Goal: Feedback & Contribution: Submit feedback/report problem

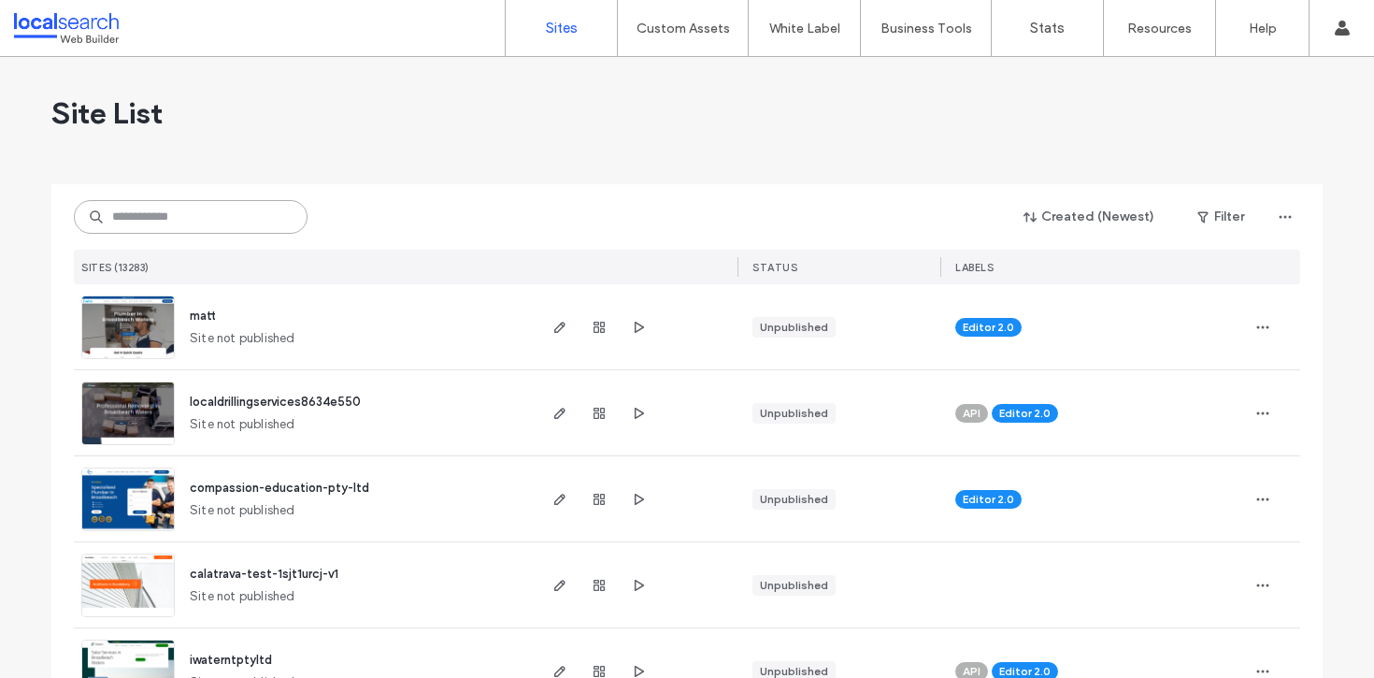
click at [143, 222] on input at bounding box center [191, 217] width 234 height 34
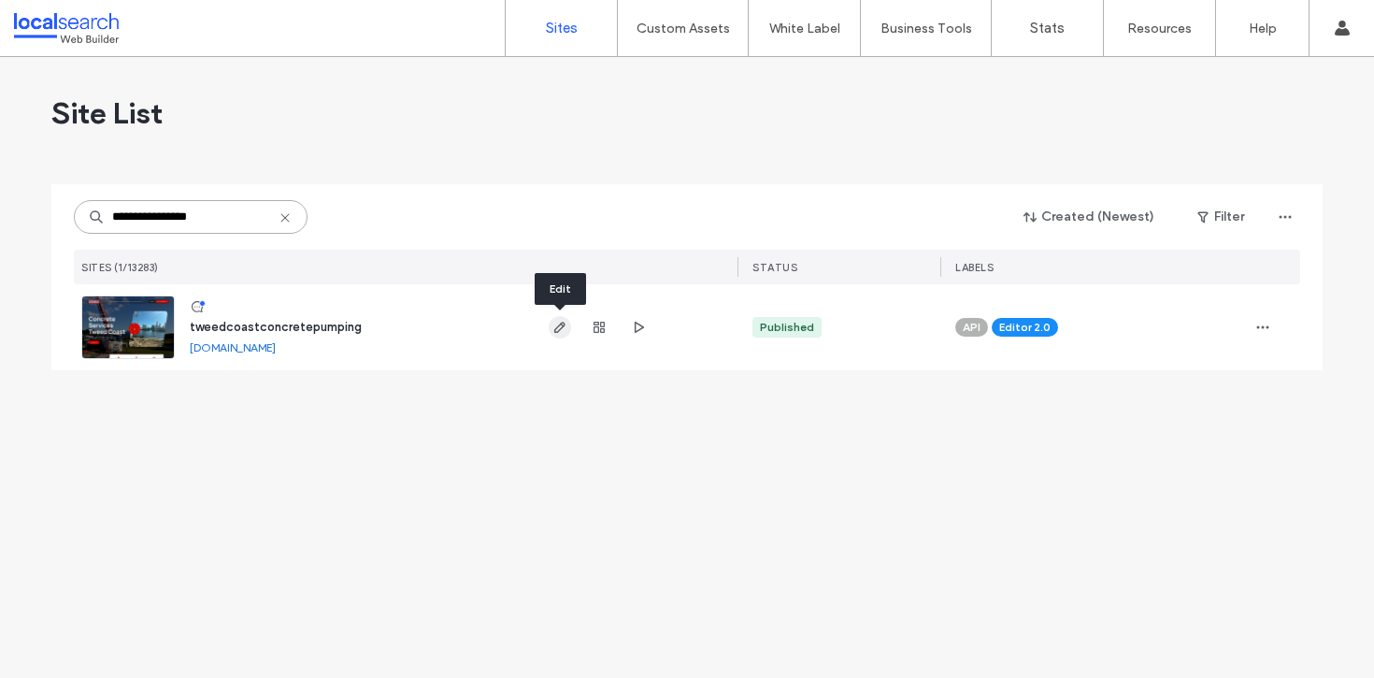
type input "**********"
click at [566, 321] on icon "button" at bounding box center [559, 327] width 15 height 15
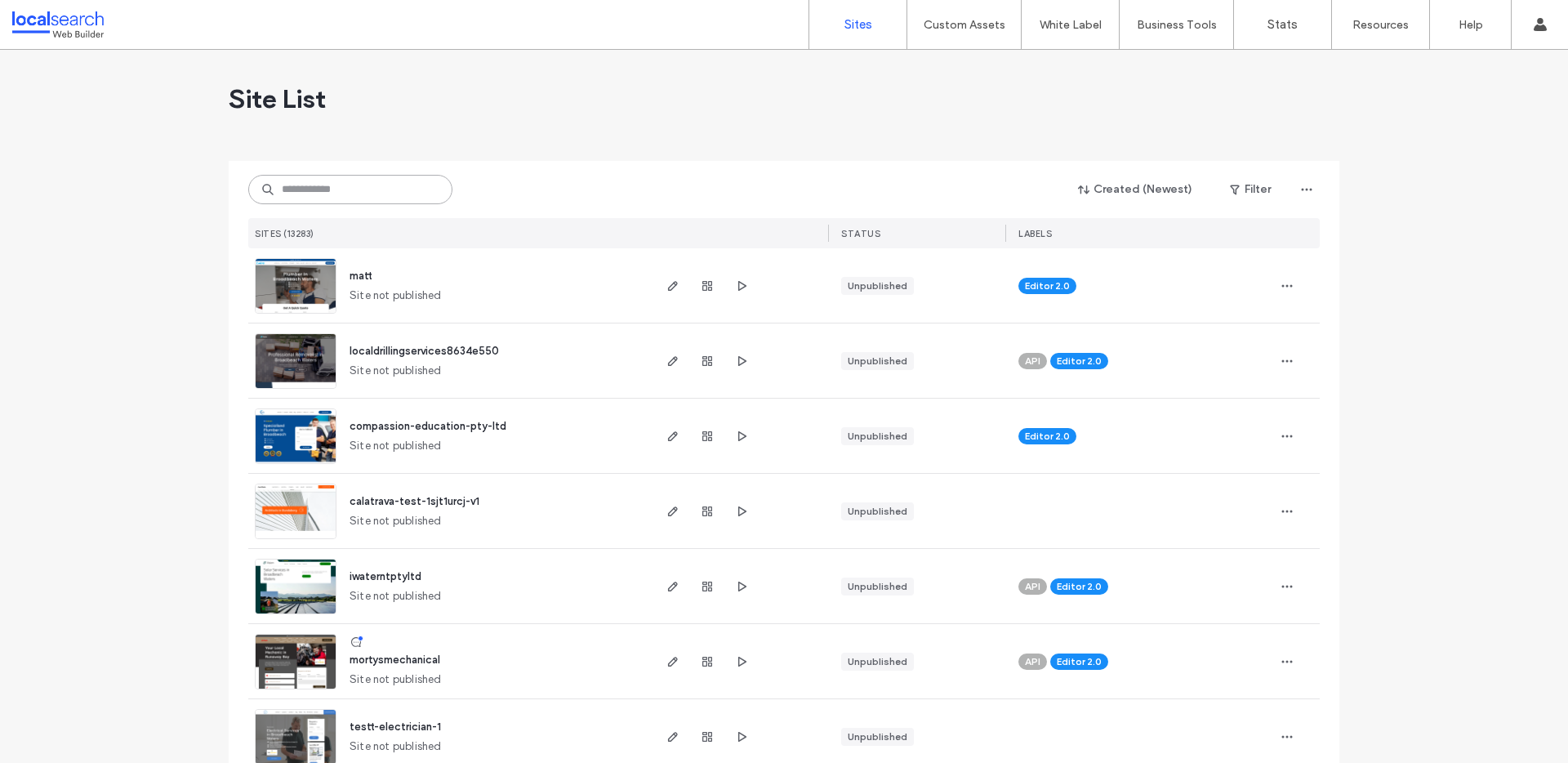
click at [300, 194] on input at bounding box center [350, 190] width 204 height 30
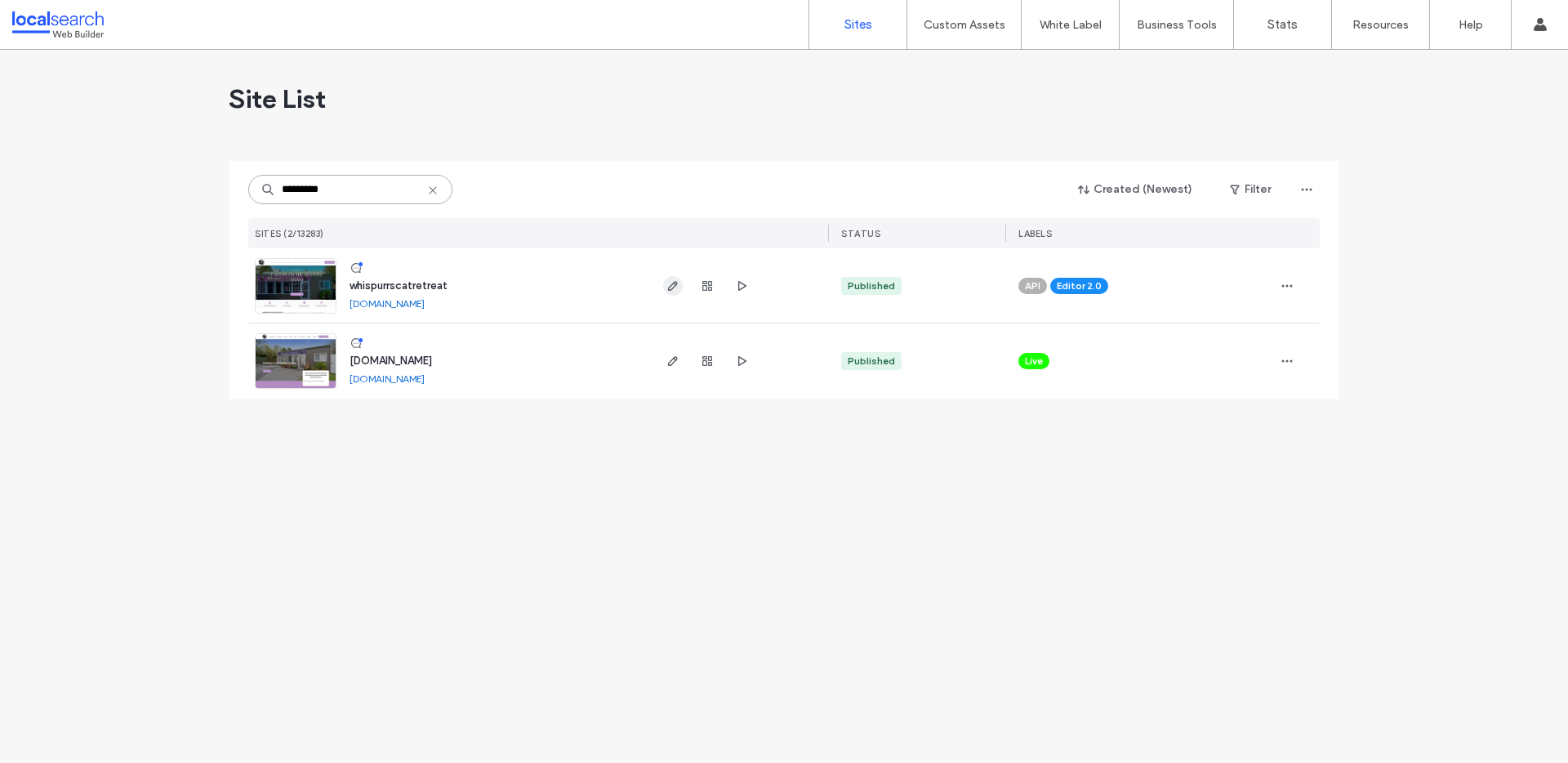
type input "*********"
click at [677, 284] on icon "button" at bounding box center [673, 286] width 13 height 13
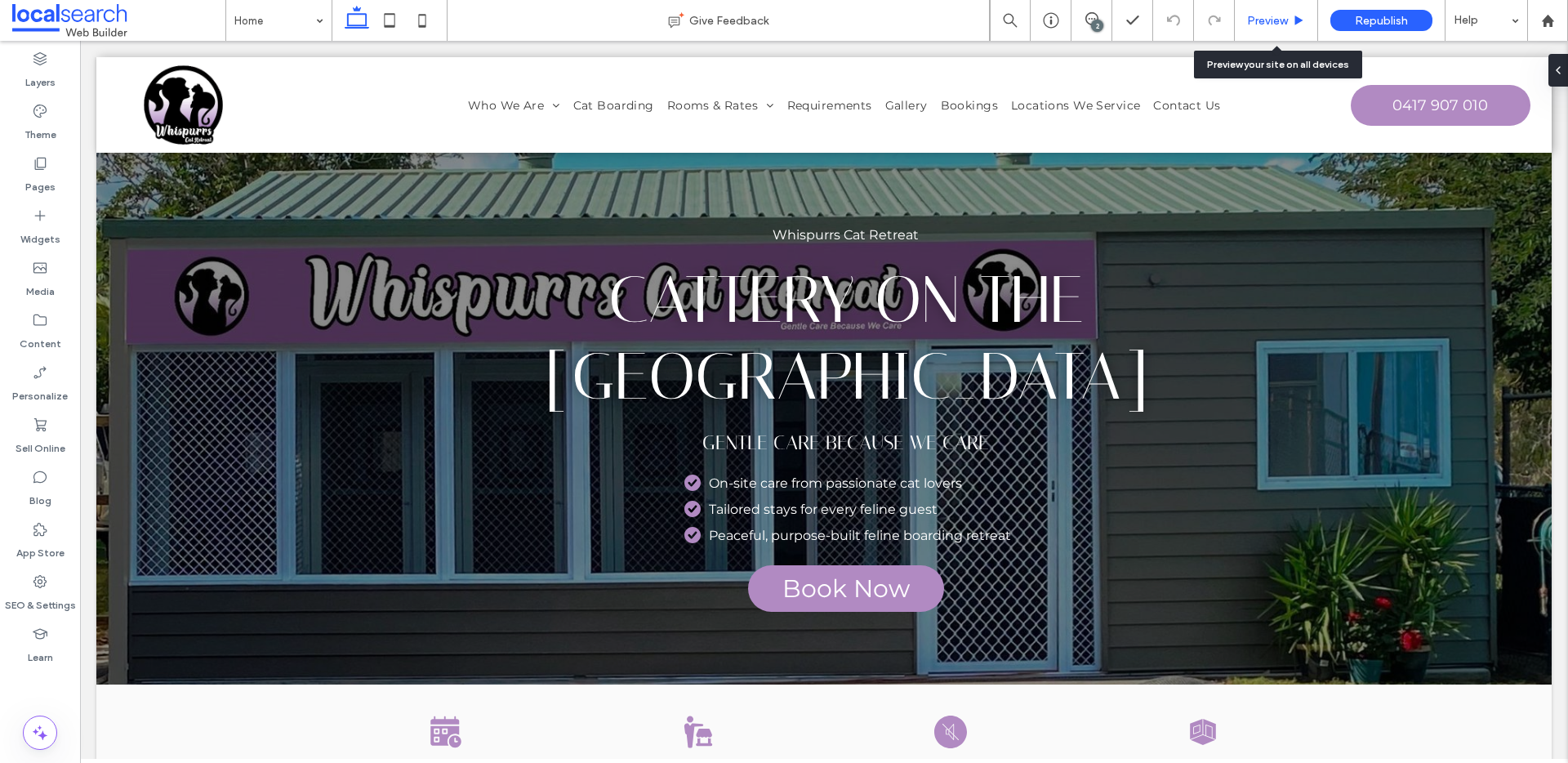
click at [1257, 22] on span "Preview" at bounding box center [1267, 21] width 41 height 14
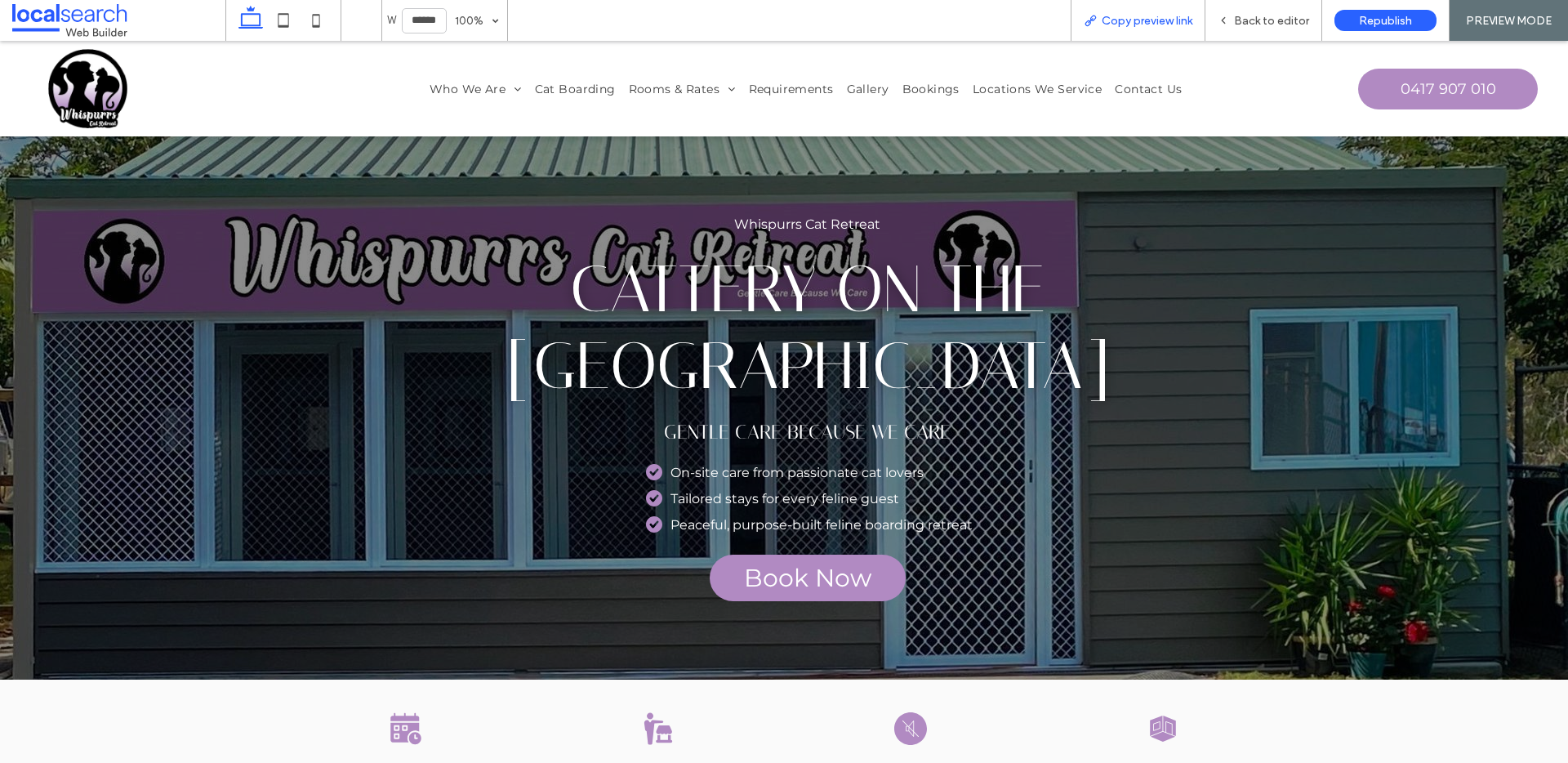
click at [1167, 17] on span "Copy preview link" at bounding box center [1147, 21] width 91 height 14
click at [474, 86] on span "Who We Are" at bounding box center [476, 88] width 93 height 15
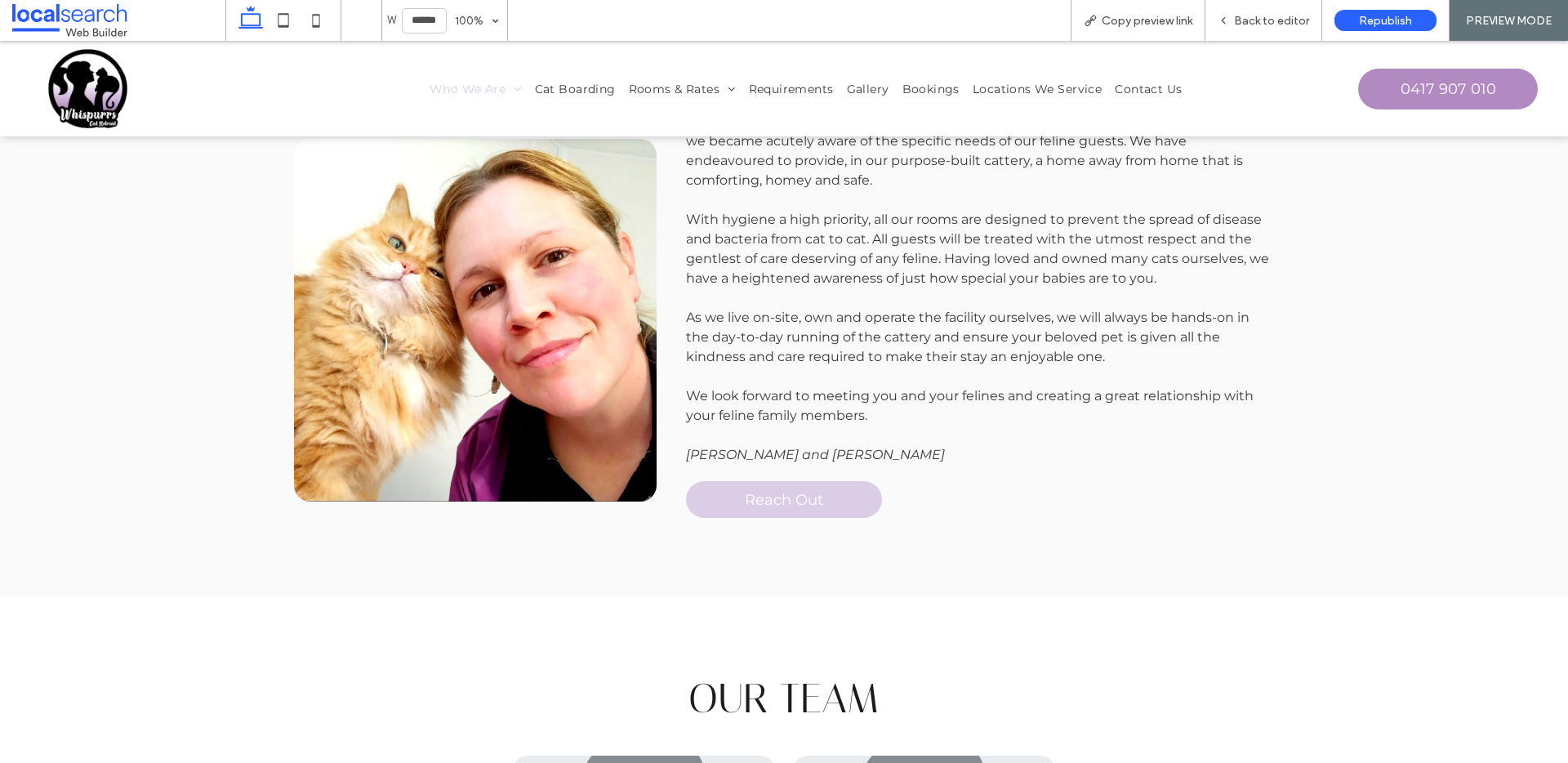
scroll to position [556, 0]
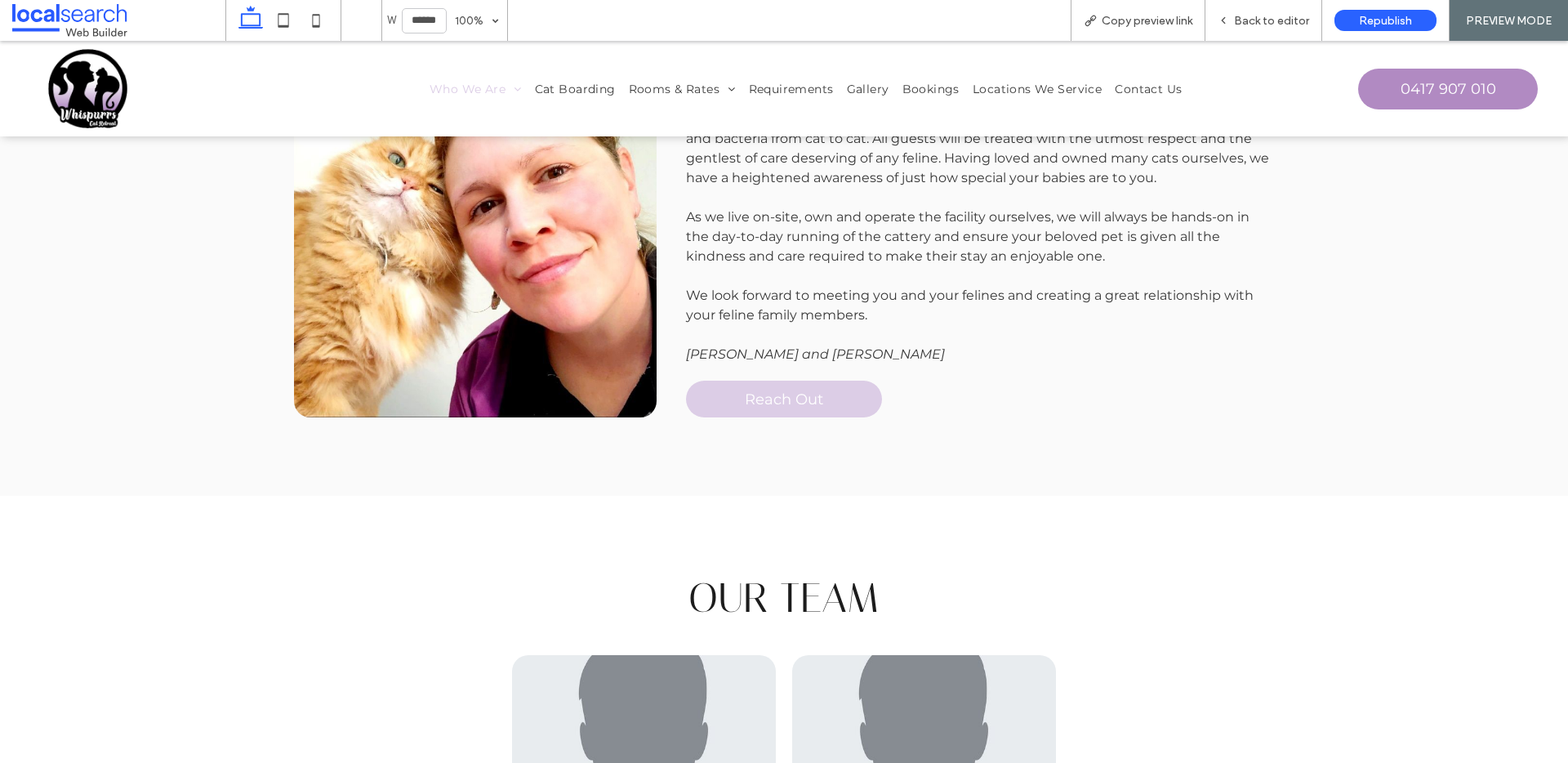
click at [99, 89] on img at bounding box center [92, 88] width 87 height 86
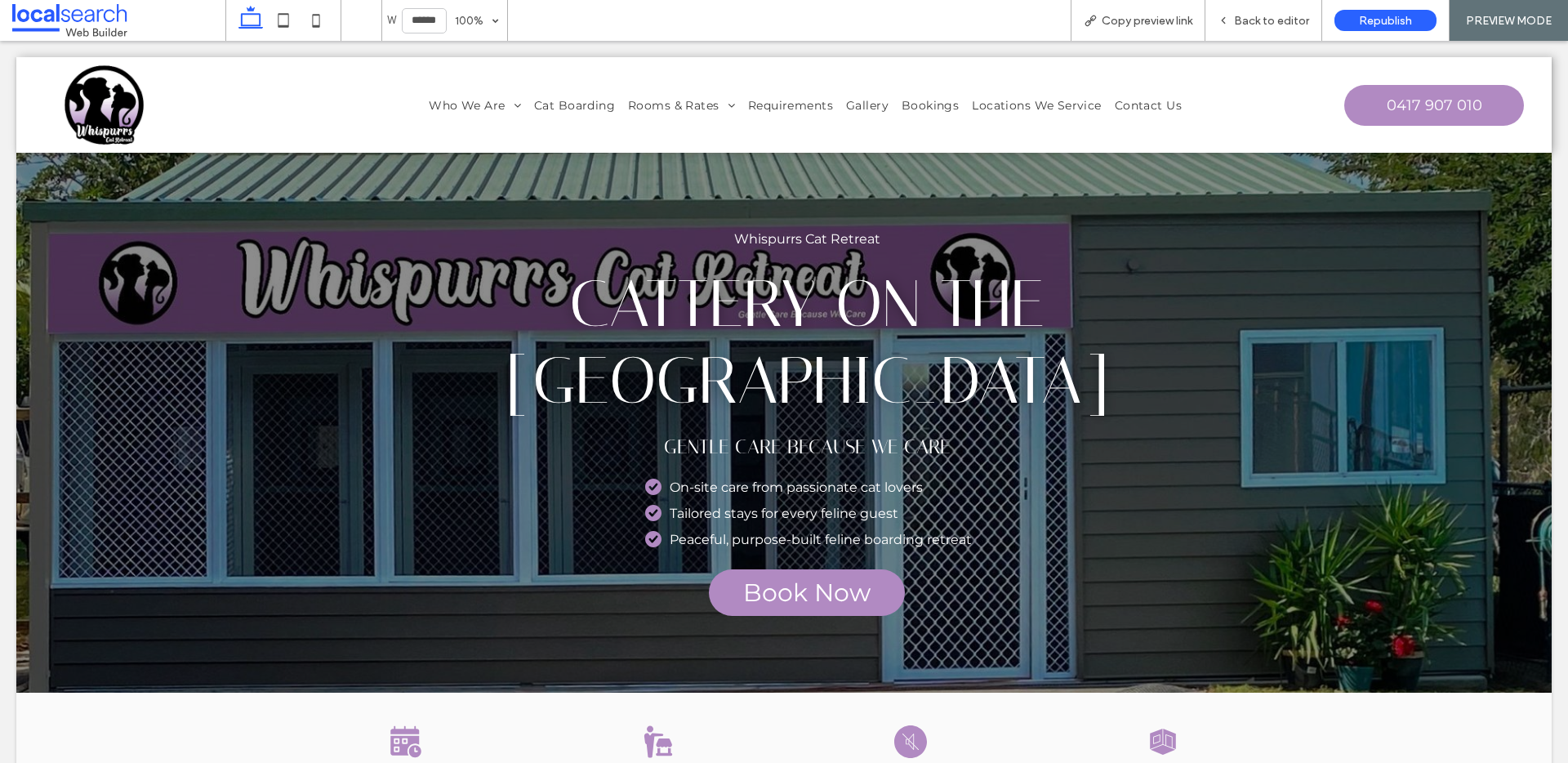
scroll to position [0, 0]
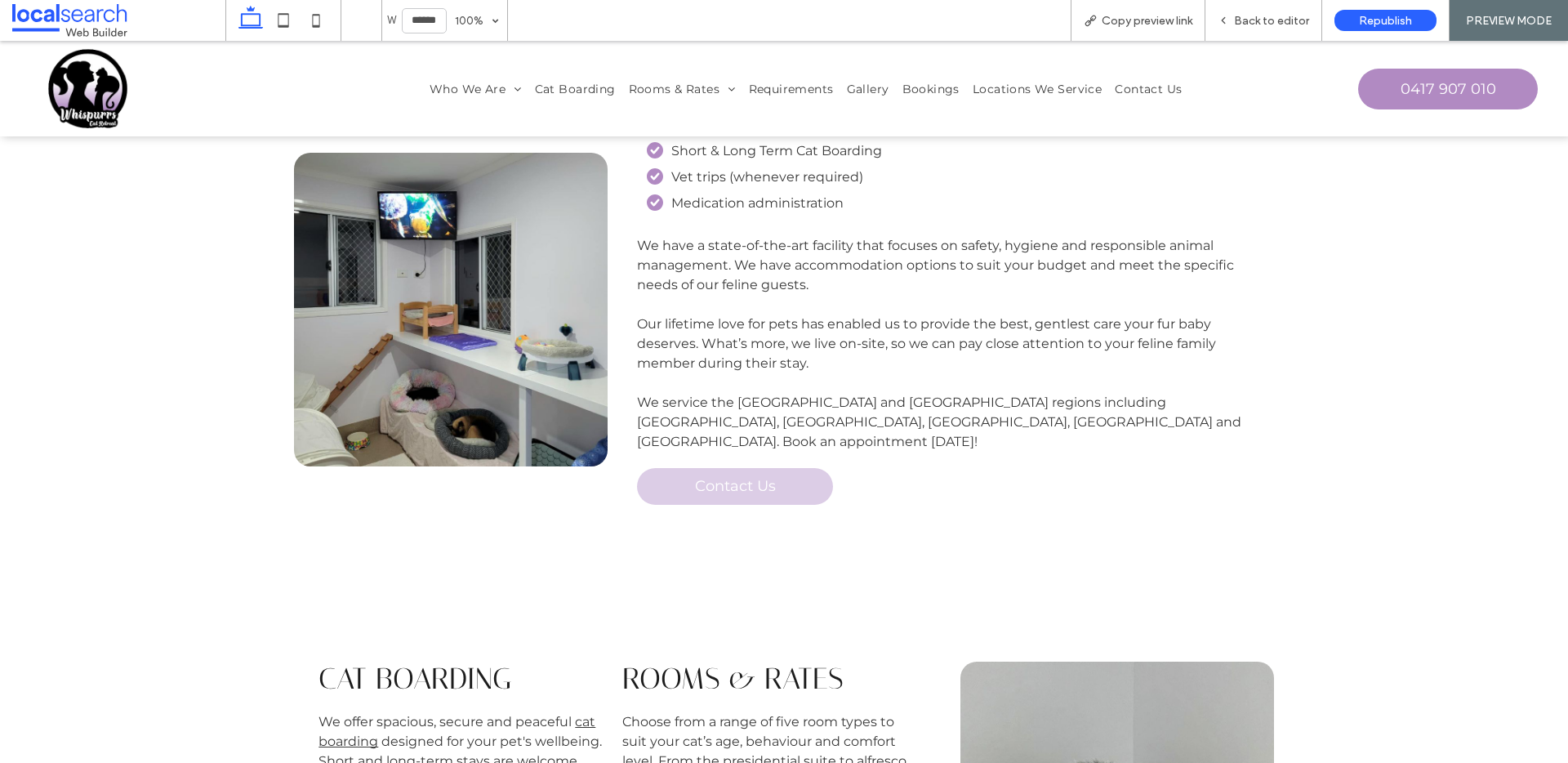
scroll to position [1011, 0]
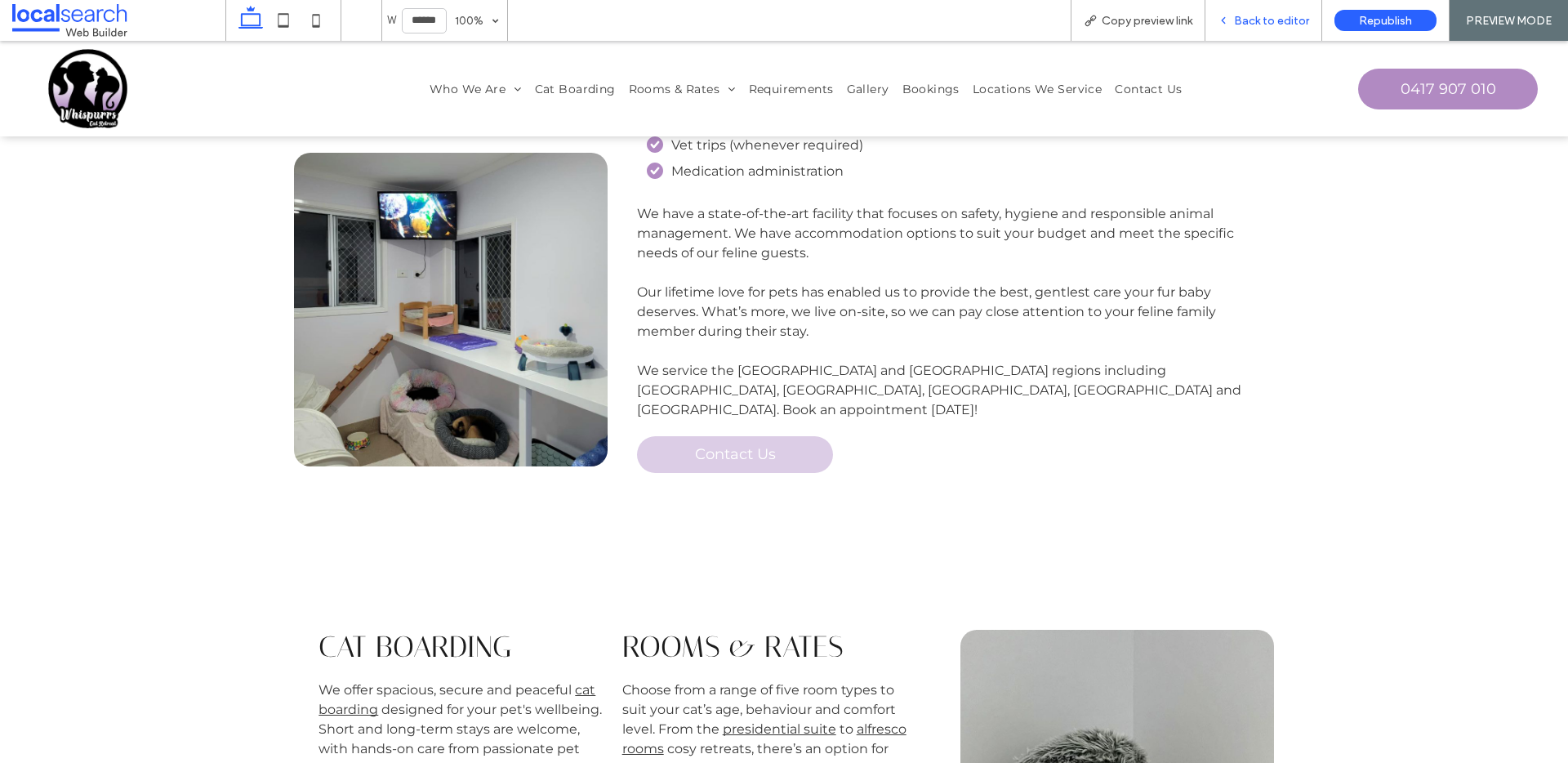
click at [1245, 10] on div "Back to editor" at bounding box center [1264, 20] width 117 height 41
click at [1257, 16] on span "Back to editor" at bounding box center [1271, 21] width 75 height 14
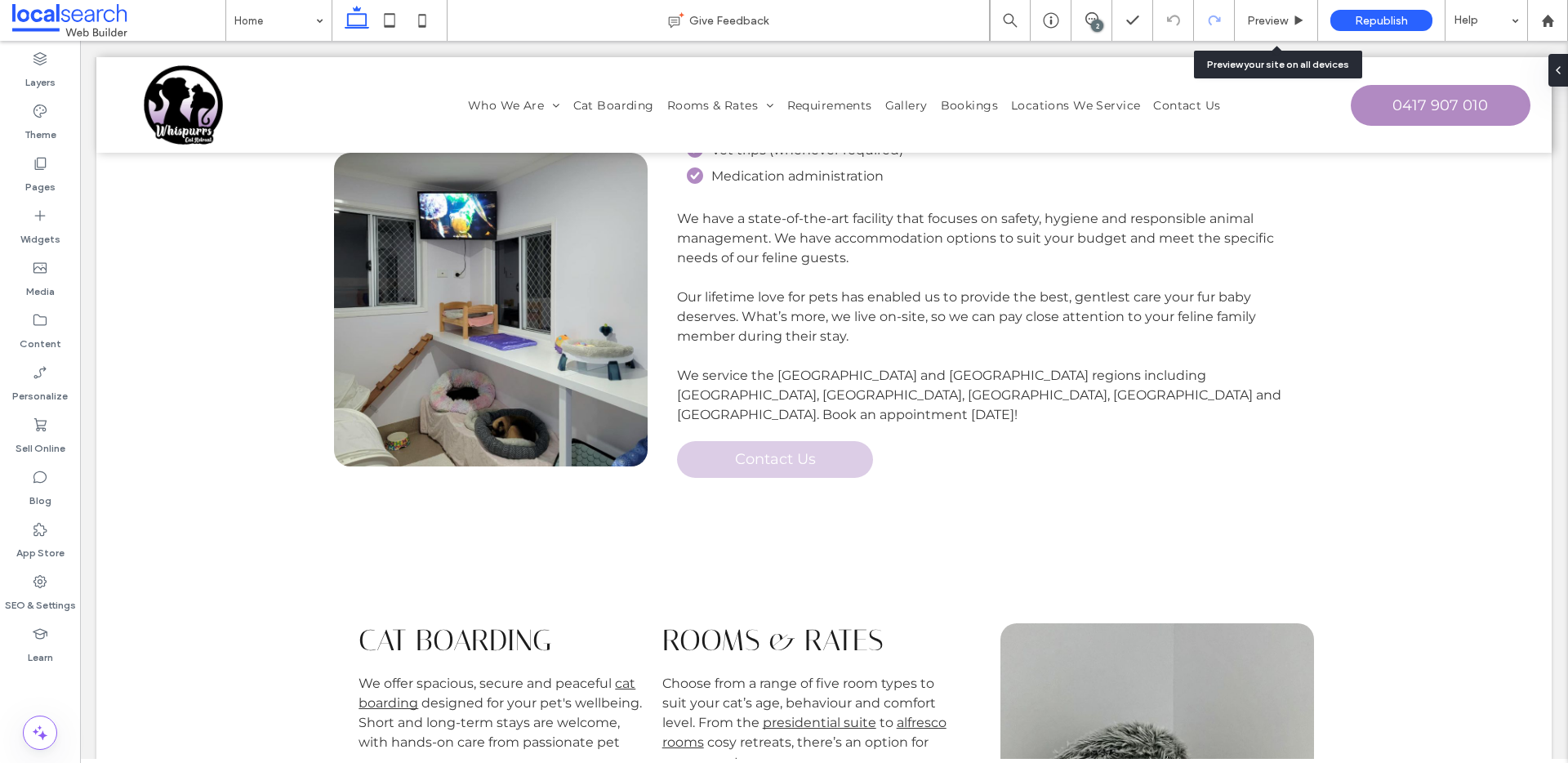
scroll to position [1000, 0]
click at [1091, 25] on div "2" at bounding box center [1097, 25] width 12 height 12
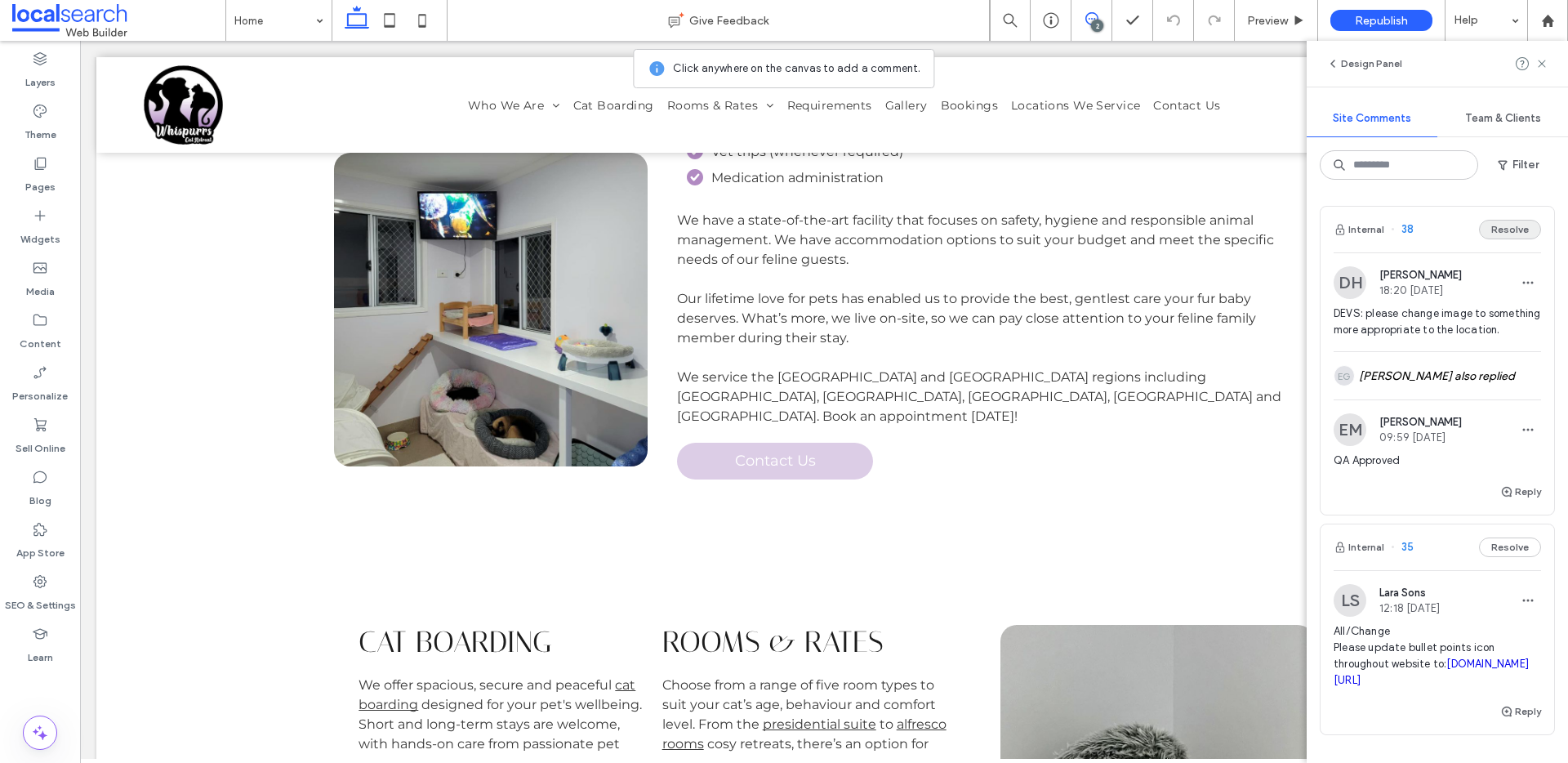
click at [1489, 226] on button "Resolve" at bounding box center [1509, 229] width 62 height 19
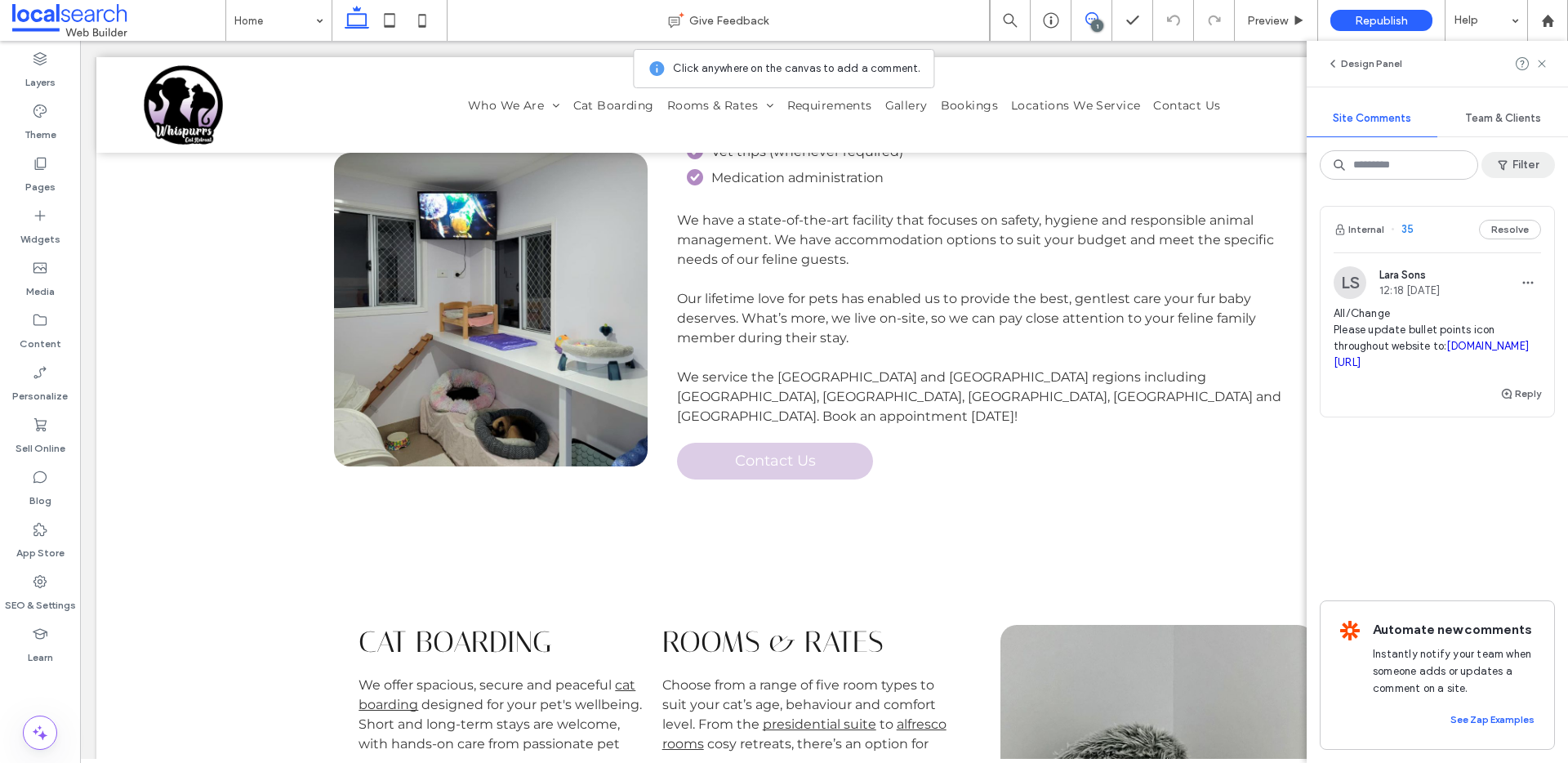
click at [1523, 160] on button "Filter" at bounding box center [1518, 165] width 73 height 26
click at [1261, 262] on div "Resolved (31)" at bounding box center [1291, 262] width 115 height 14
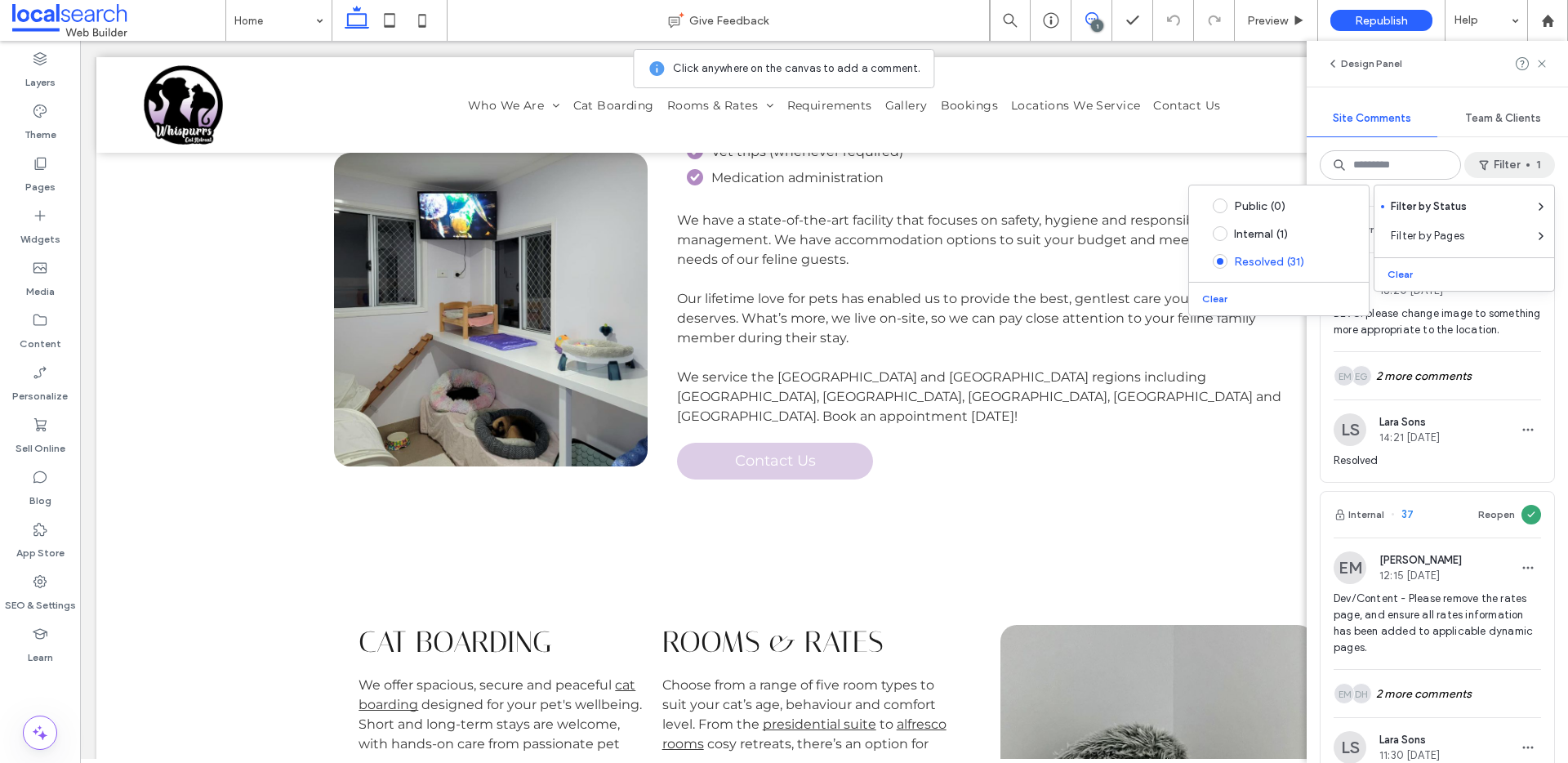
click at [1481, 338] on span "DEVS: please change image to something more appropriate to the location." at bounding box center [1436, 322] width 207 height 32
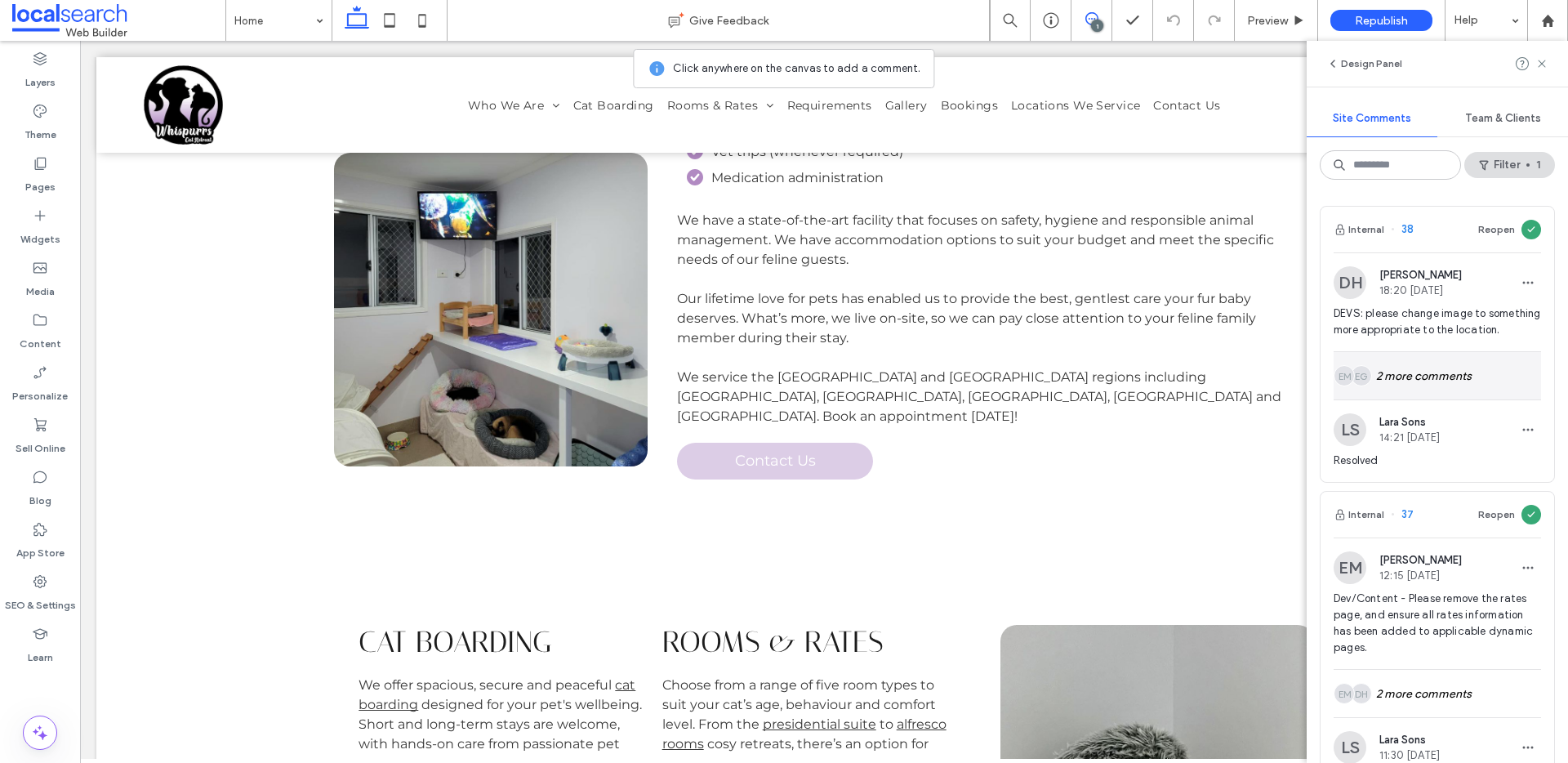
click at [1427, 395] on div "EG EM 2 more comments" at bounding box center [1436, 376] width 207 height 47
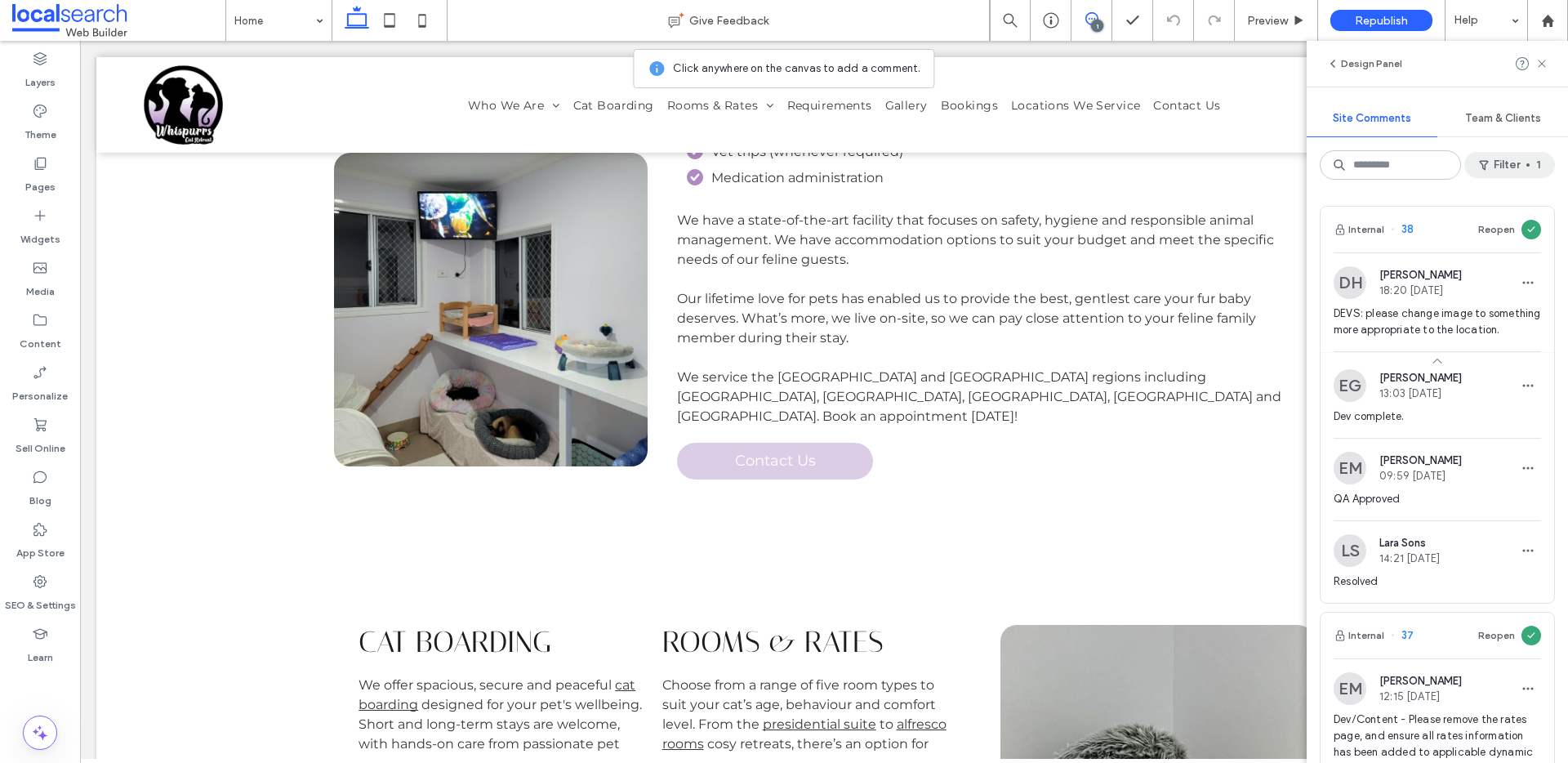
click at [1517, 168] on button "Filter 1" at bounding box center [1509, 165] width 91 height 26
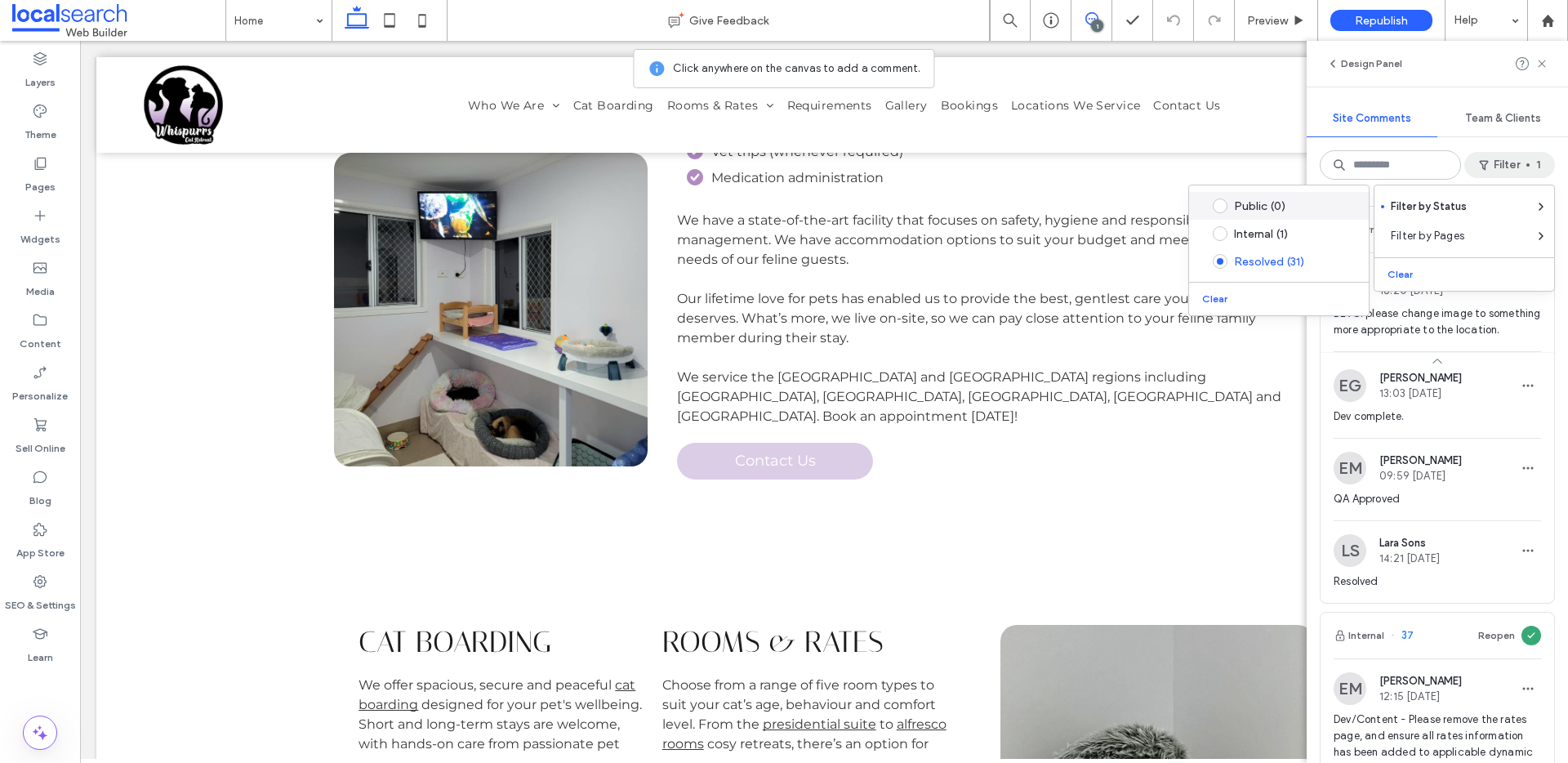
click at [1243, 209] on div "Public (0)" at bounding box center [1291, 206] width 115 height 14
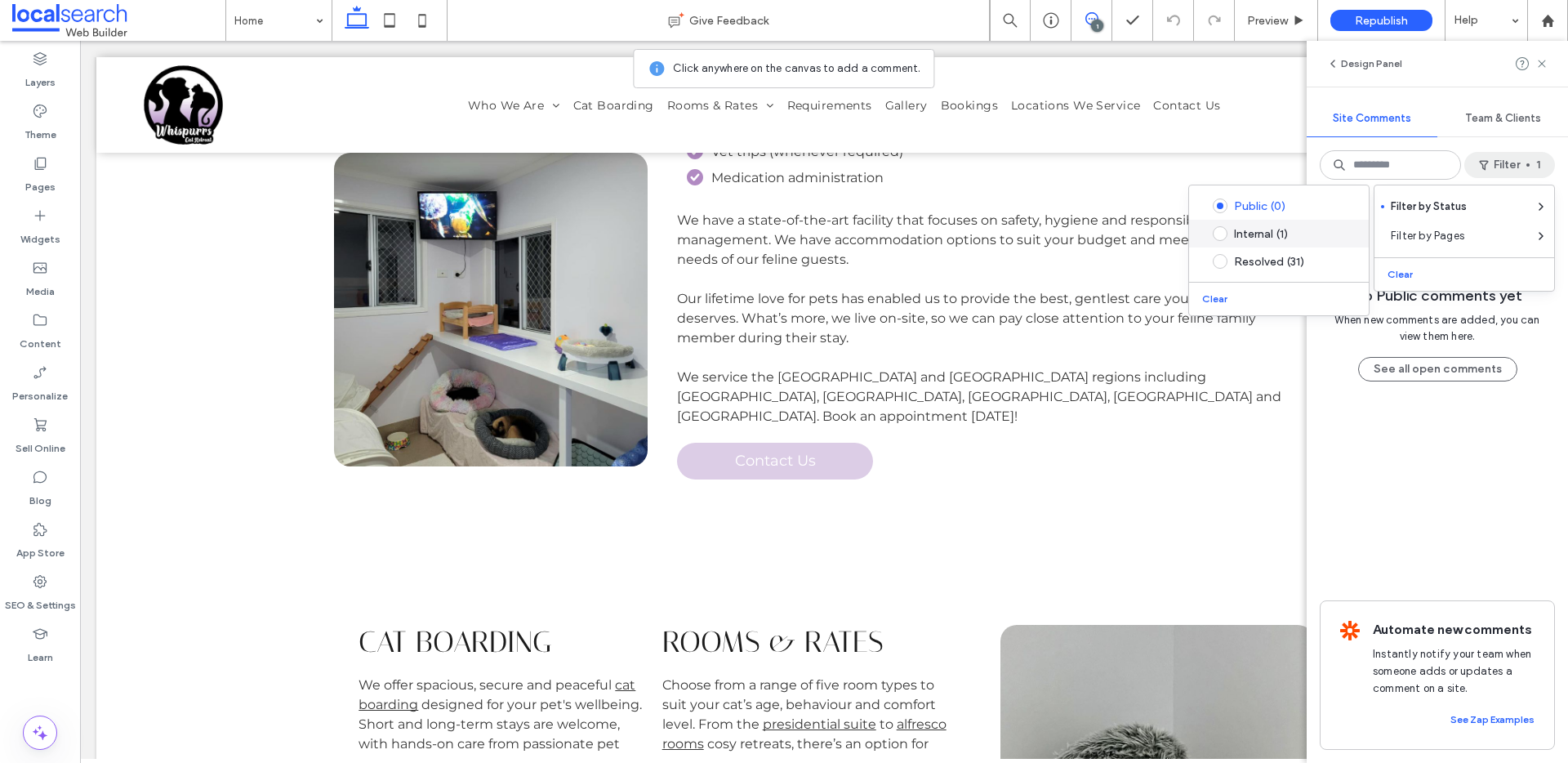
click at [1282, 235] on div "Internal (1)" at bounding box center [1291, 234] width 115 height 14
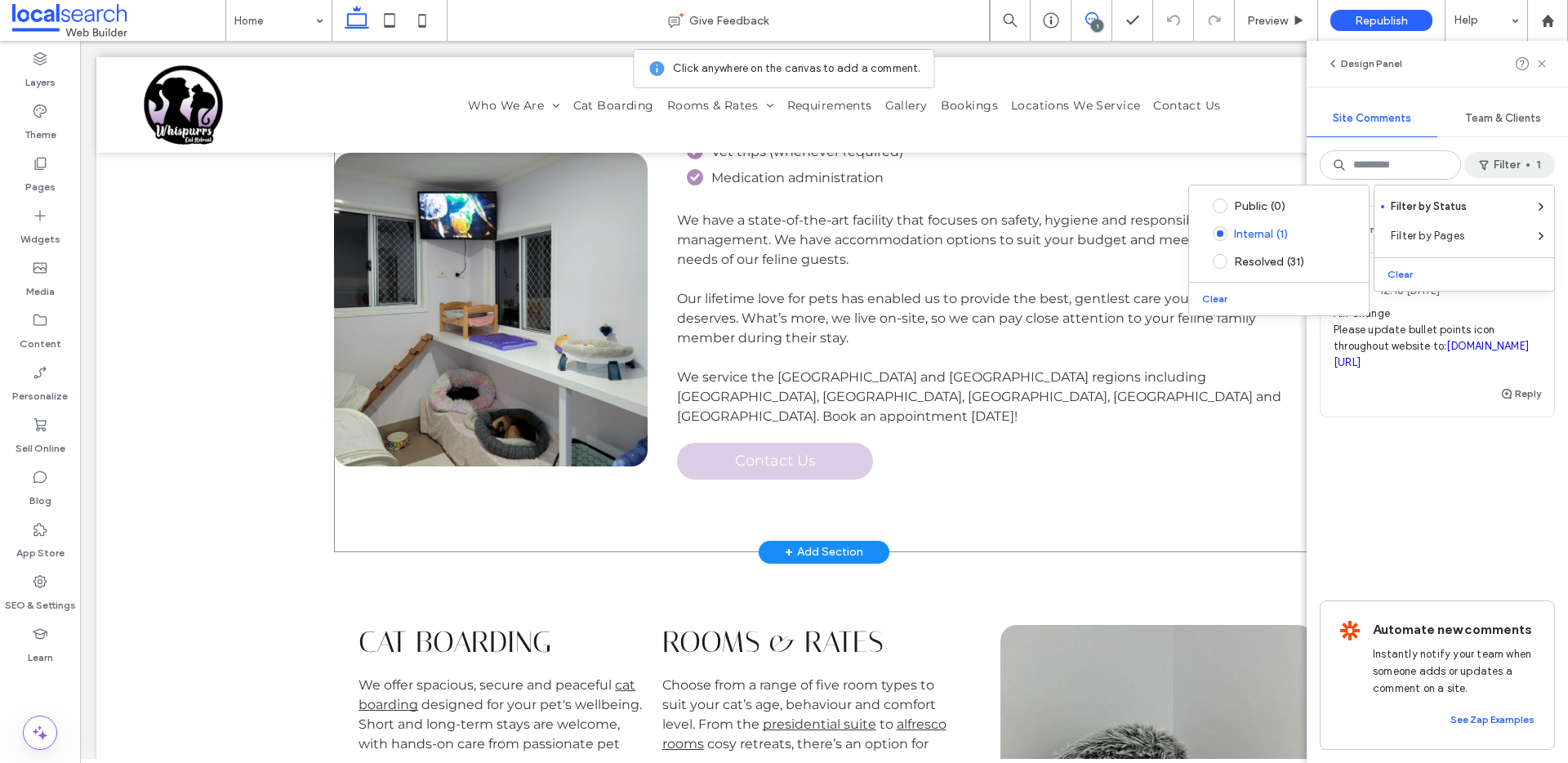
click at [1296, 460] on div "Button Sunshine Coast Cat Boarding Don’t have anyone to look after your feline …" at bounding box center [824, 184] width 980 height 733
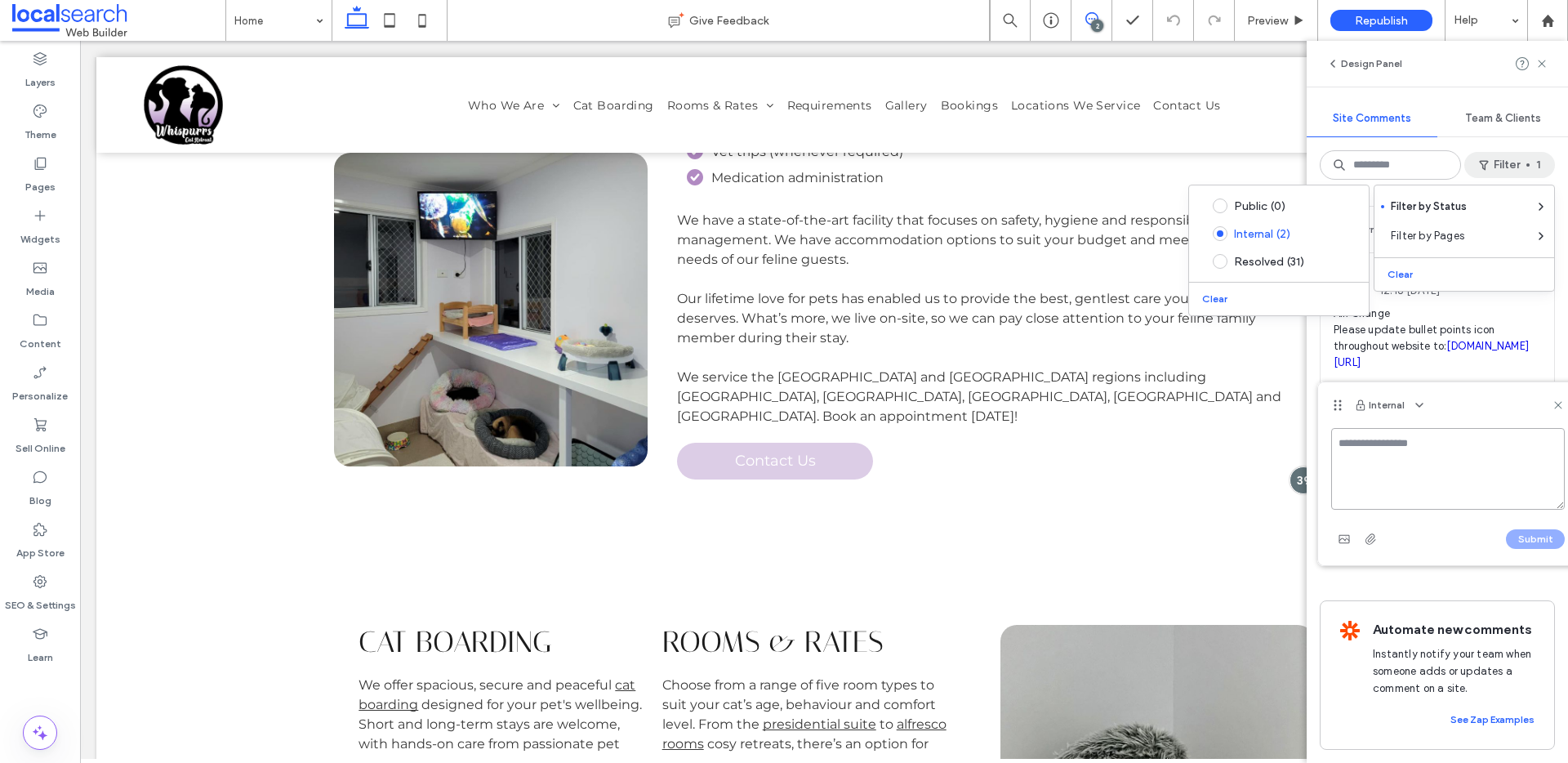
click at [1407, 441] on textarea at bounding box center [1447, 468] width 233 height 81
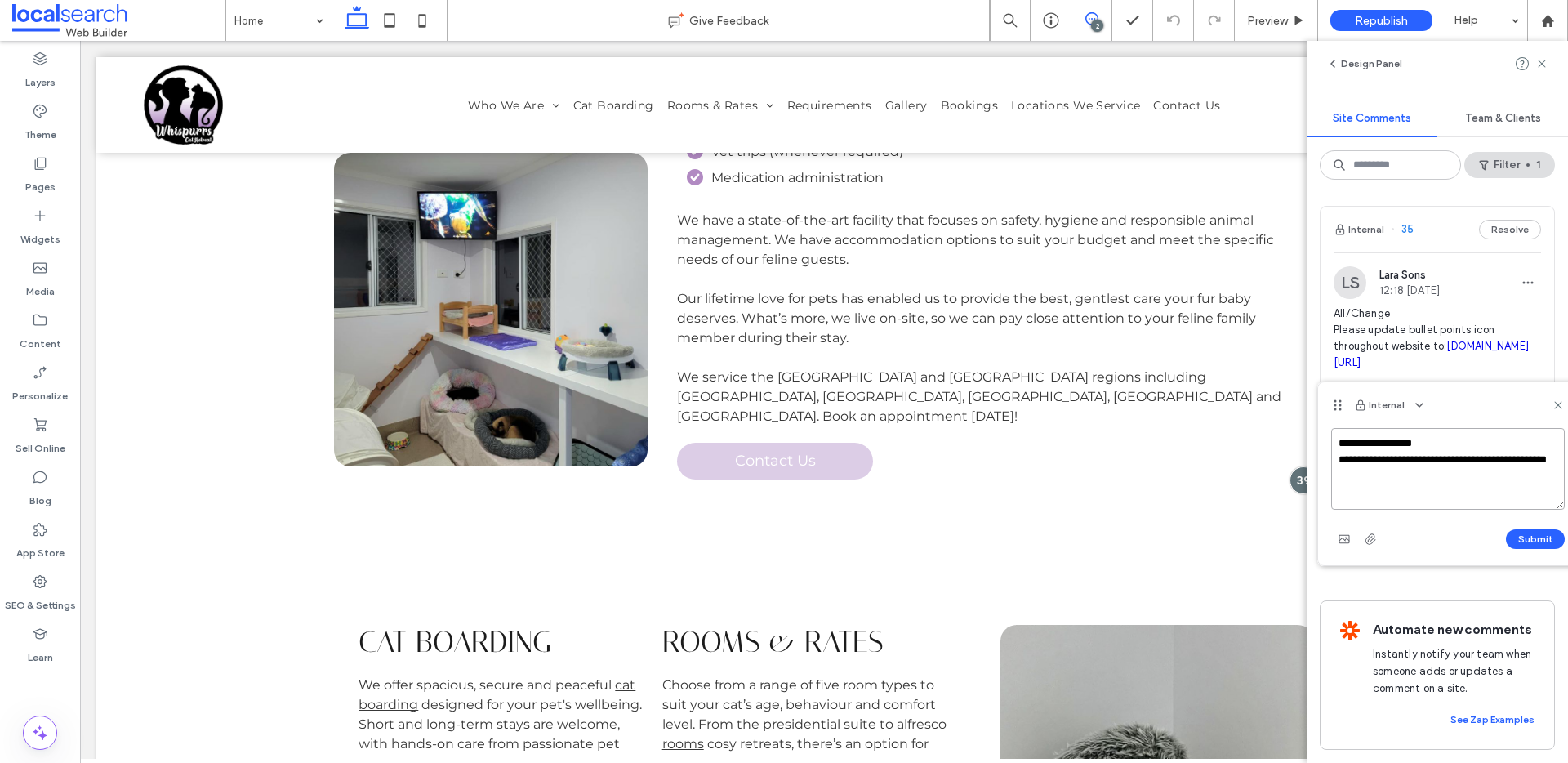
paste textarea "**********"
type textarea "**********"
click at [1533, 537] on button "Submit" at bounding box center [1535, 539] width 59 height 19
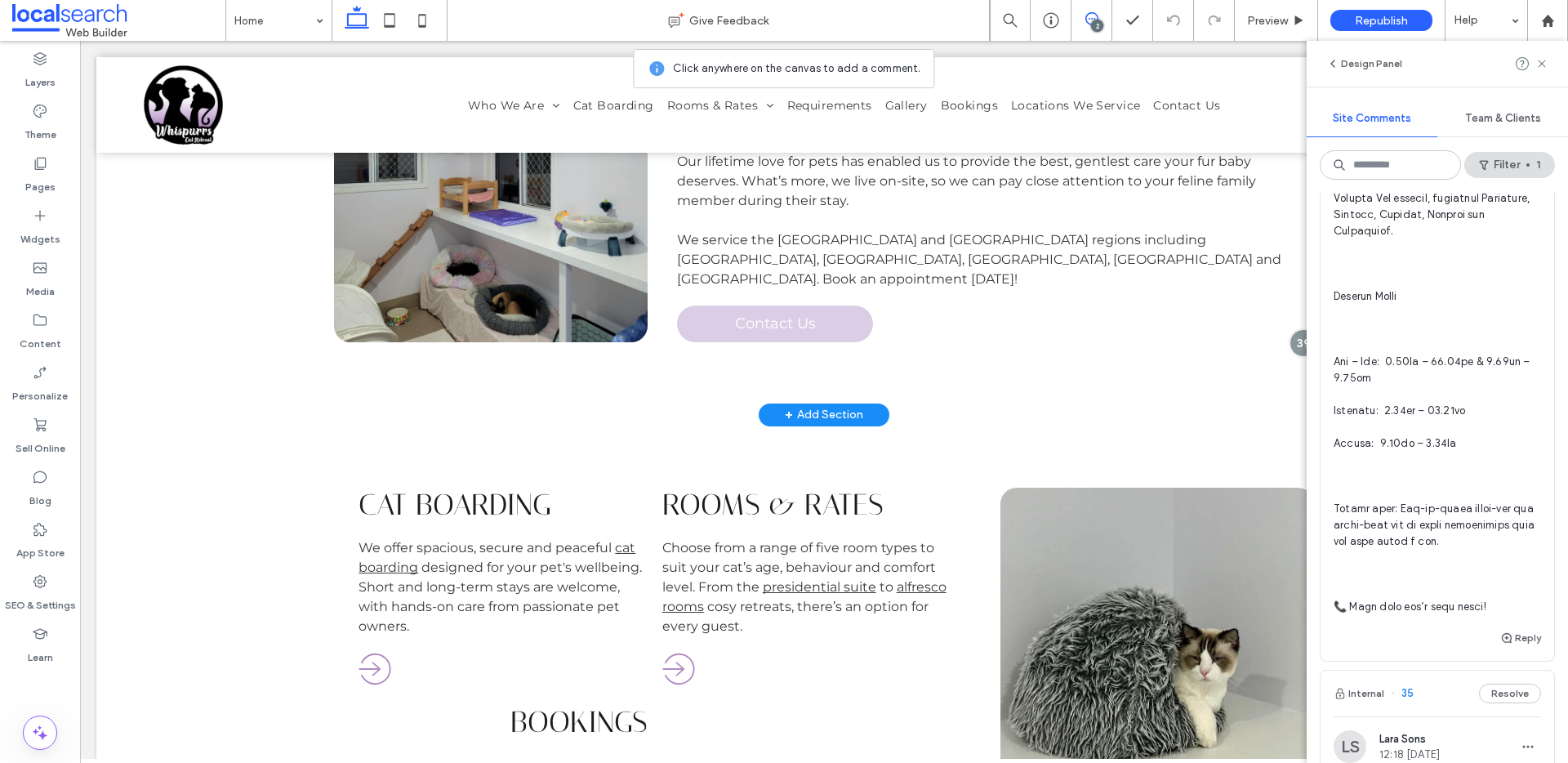
scroll to position [933, 0]
drag, startPoint x: 266, startPoint y: 10, endPoint x: 273, endPoint y: 22, distance: 13.9
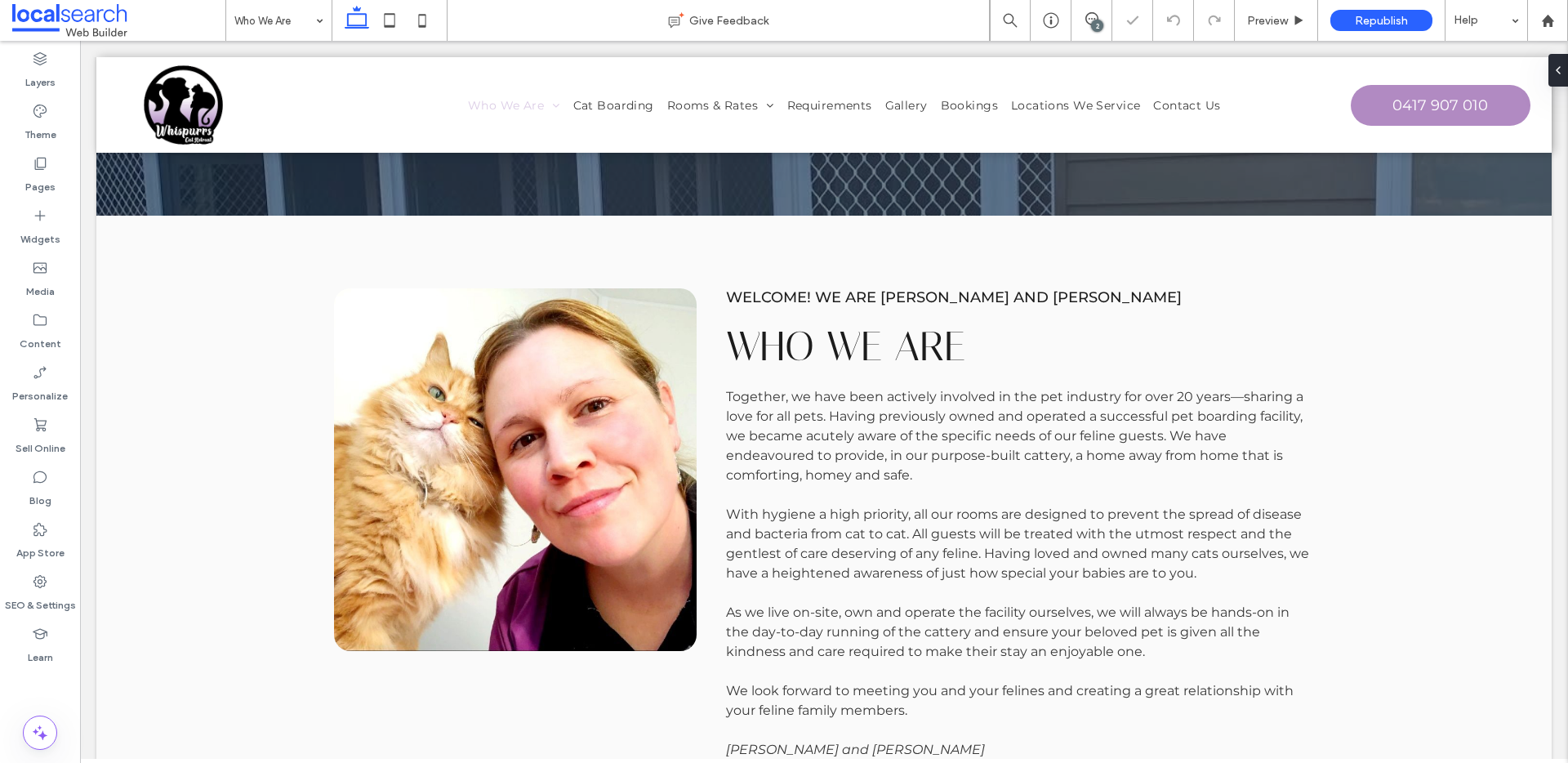
click at [1095, 24] on div "2" at bounding box center [1097, 25] width 12 height 12
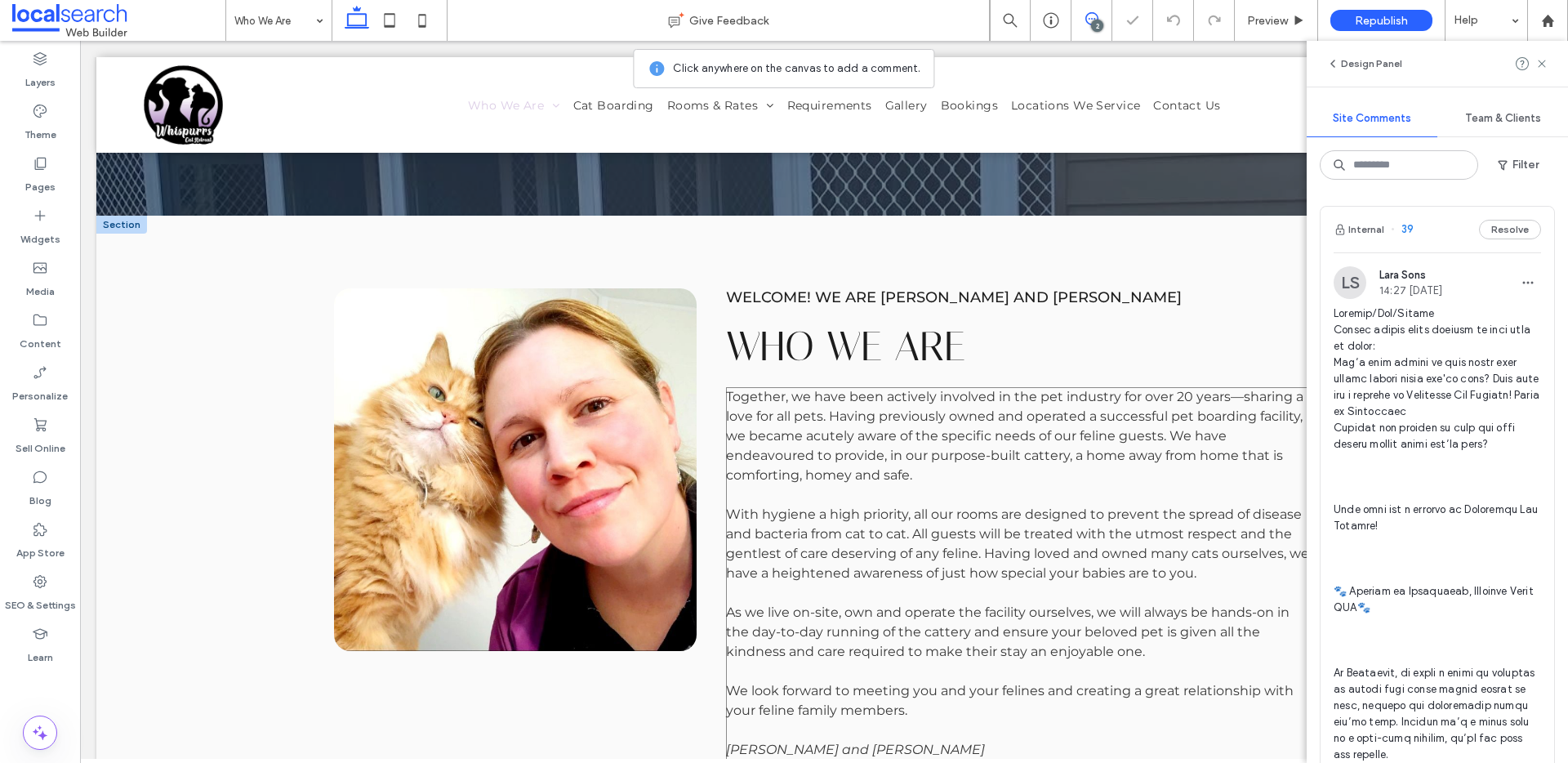
click at [1030, 407] on span "Together, we have been actively involved in the pet industry for over 20 years—…" at bounding box center [1017, 553] width 583 height 329
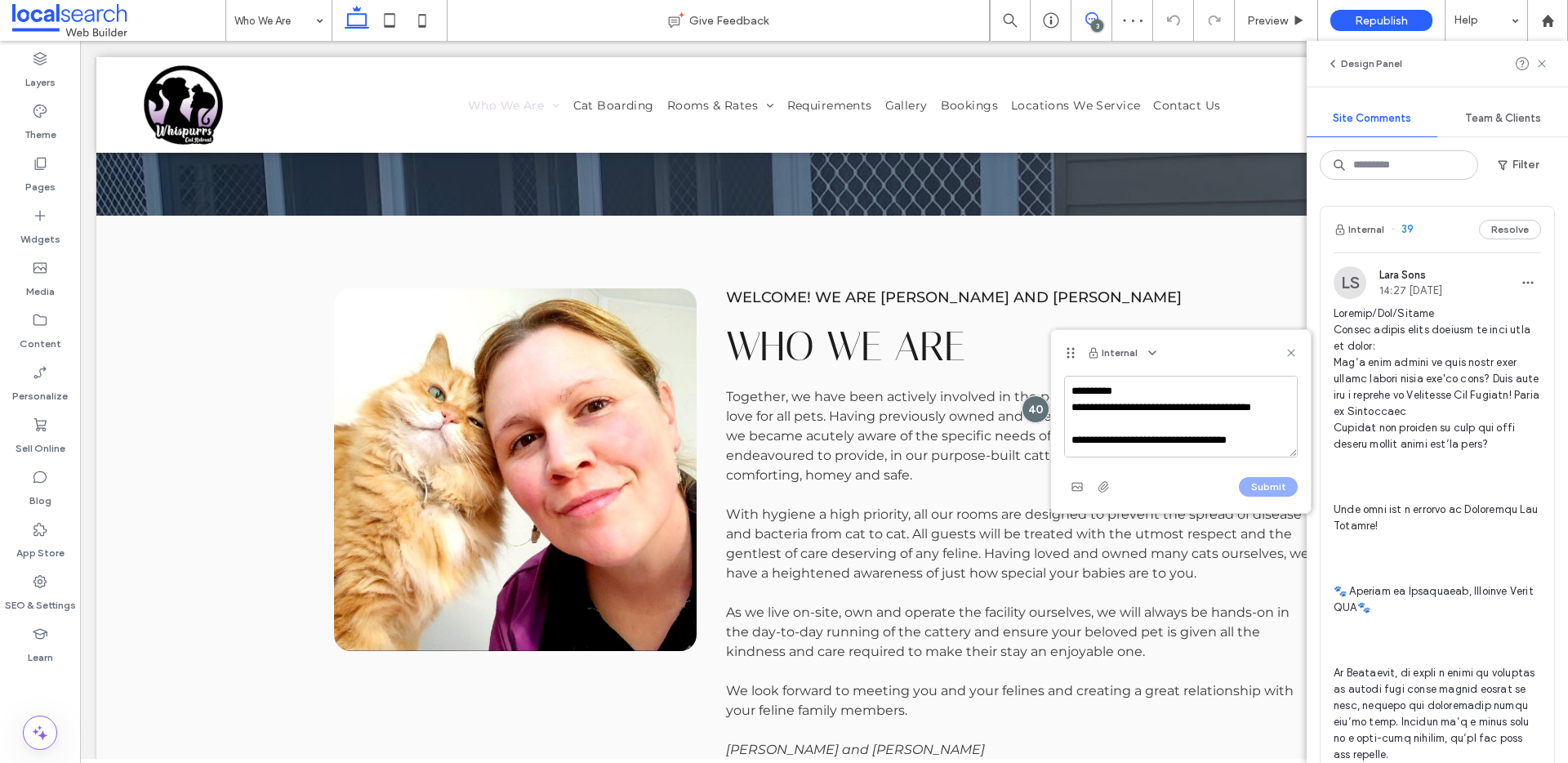
scroll to position [905, 0]
type textarea "**********"
click at [1268, 489] on button "Submit" at bounding box center [1268, 487] width 59 height 19
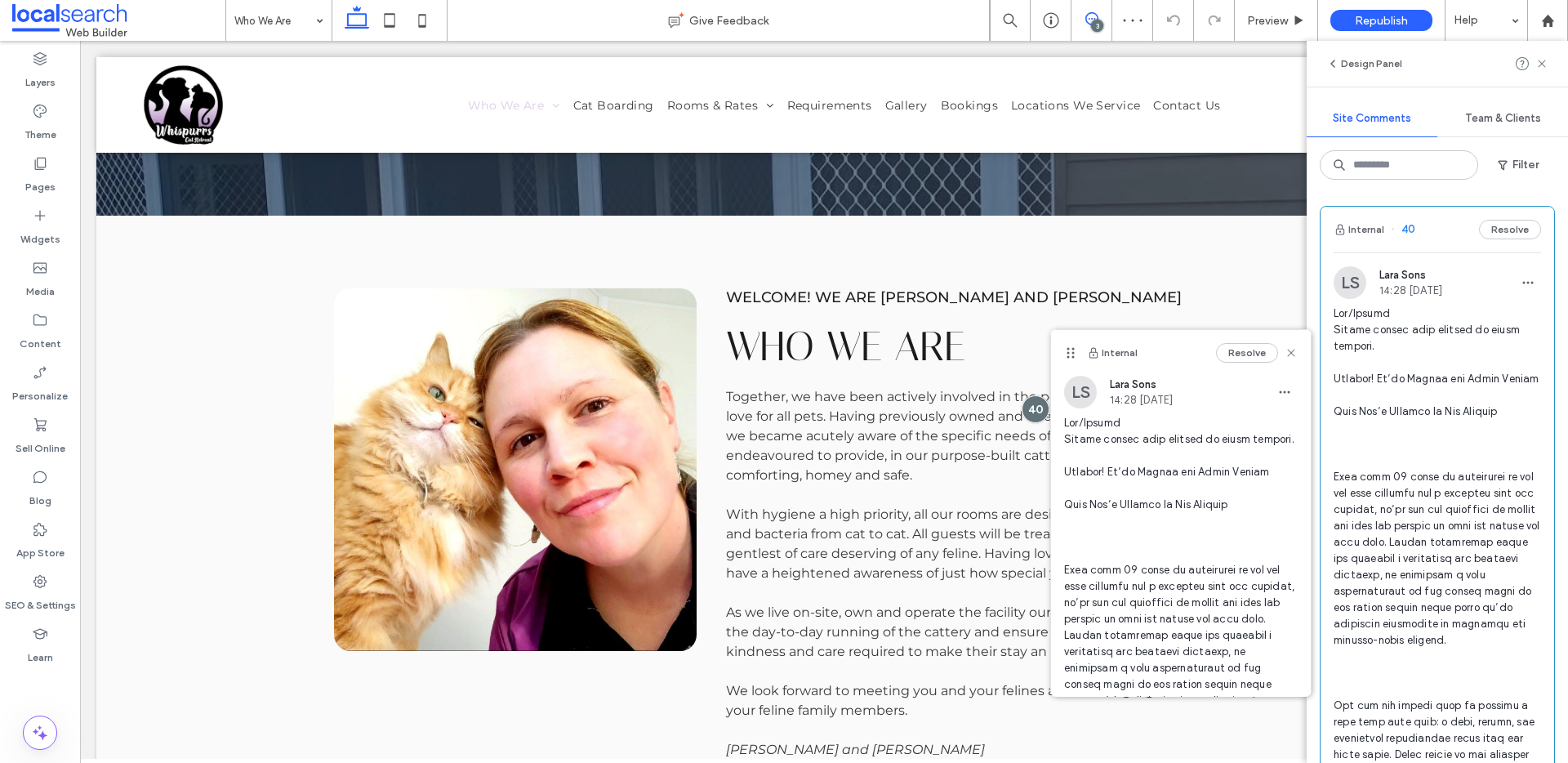
scroll to position [0, 0]
click at [1287, 351] on use at bounding box center [1290, 352] width 7 height 7
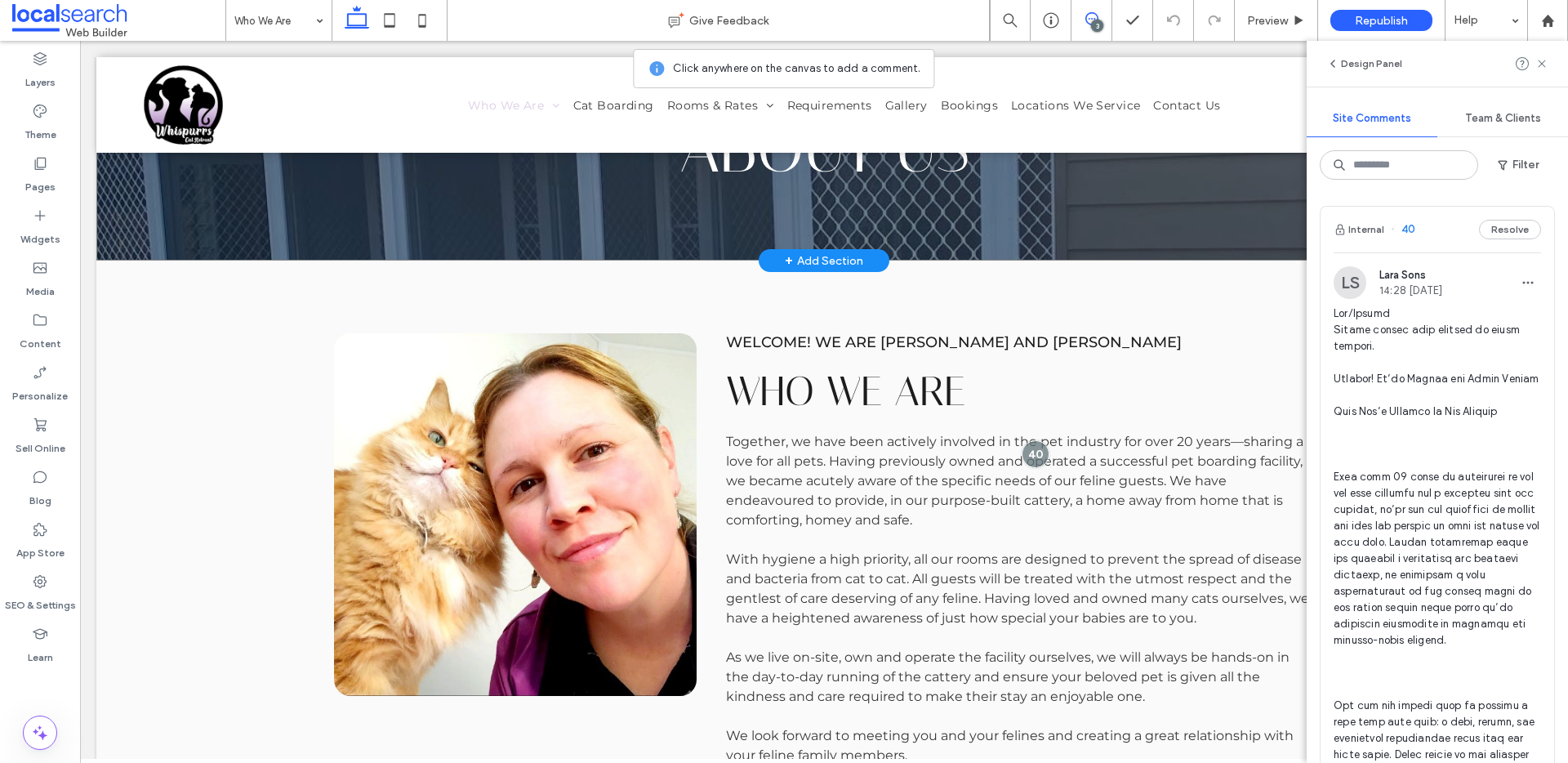
scroll to position [107, 0]
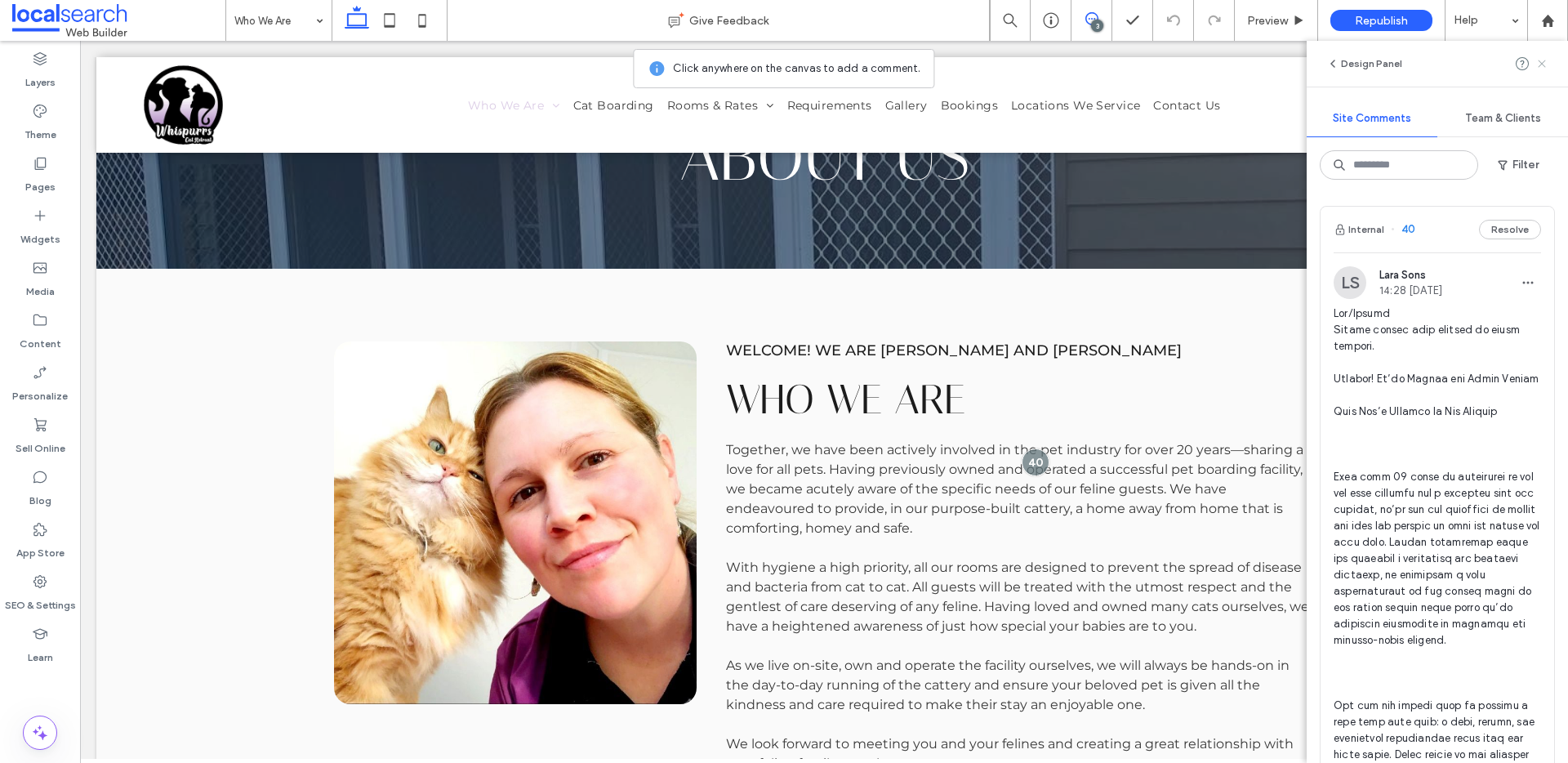
click at [1545, 66] on icon at bounding box center [1541, 63] width 13 height 13
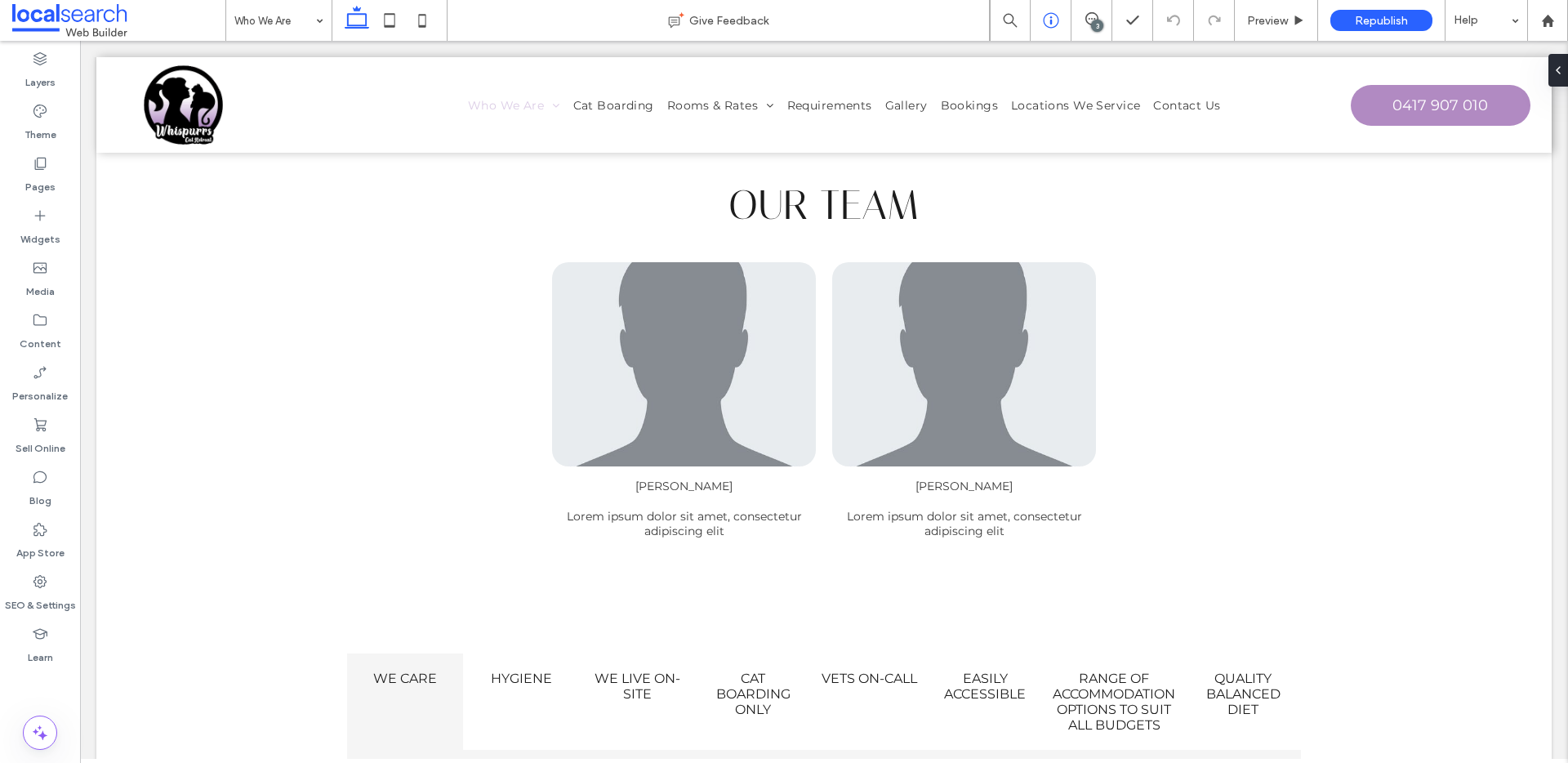
scroll to position [1265, 0]
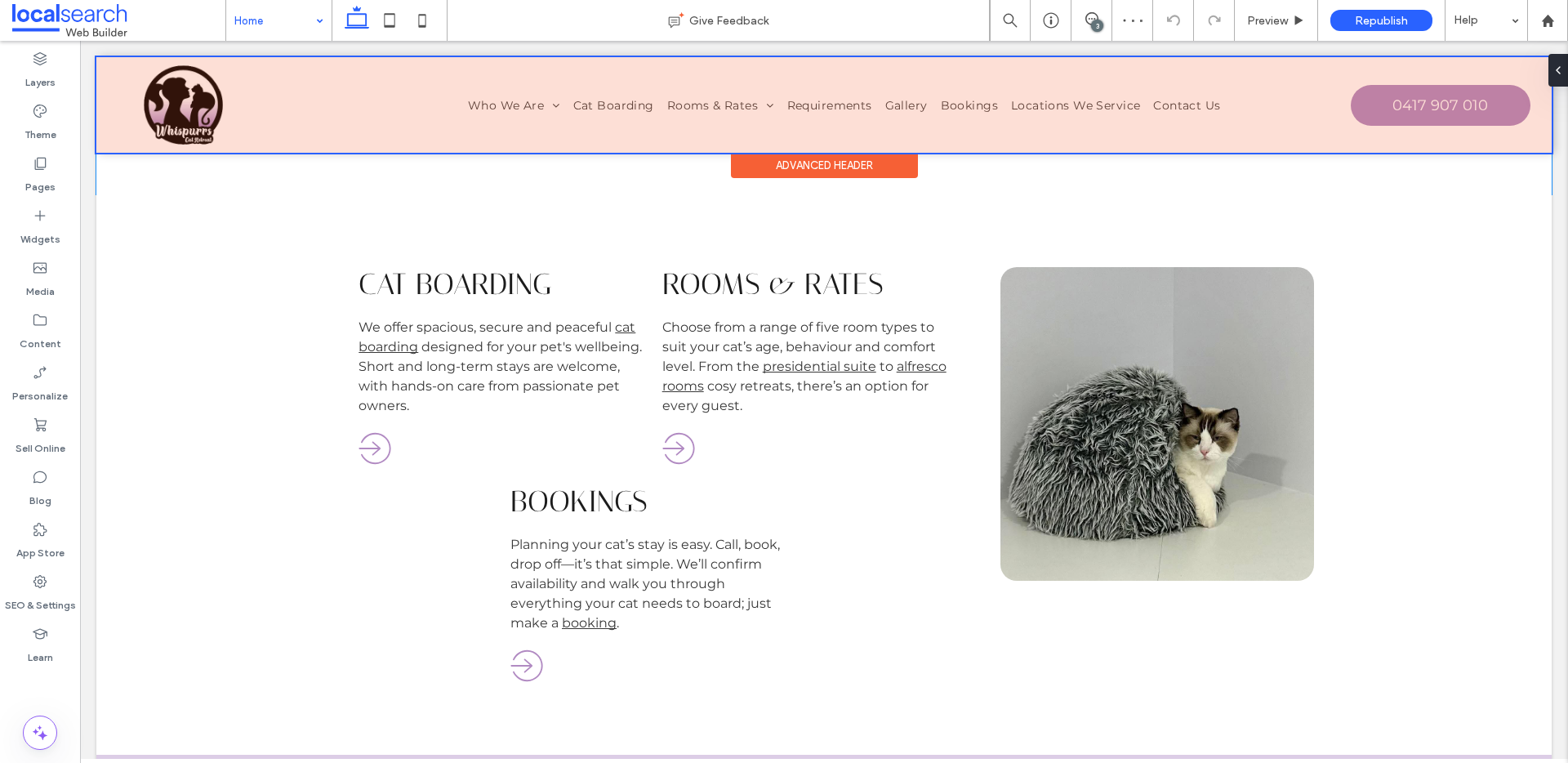
scroll to position [775, 0]
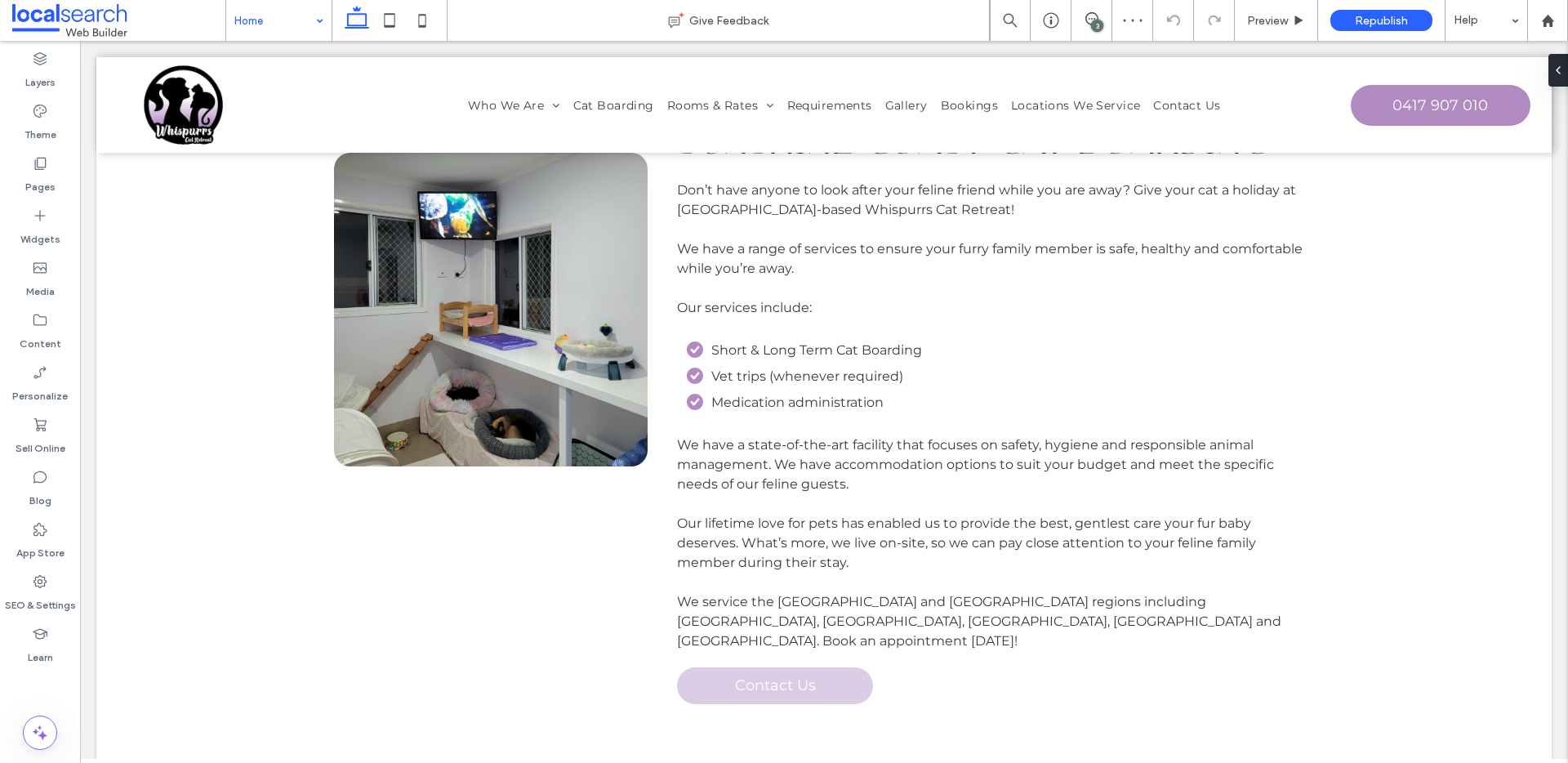
click at [1092, 20] on div "3" at bounding box center [1097, 25] width 12 height 12
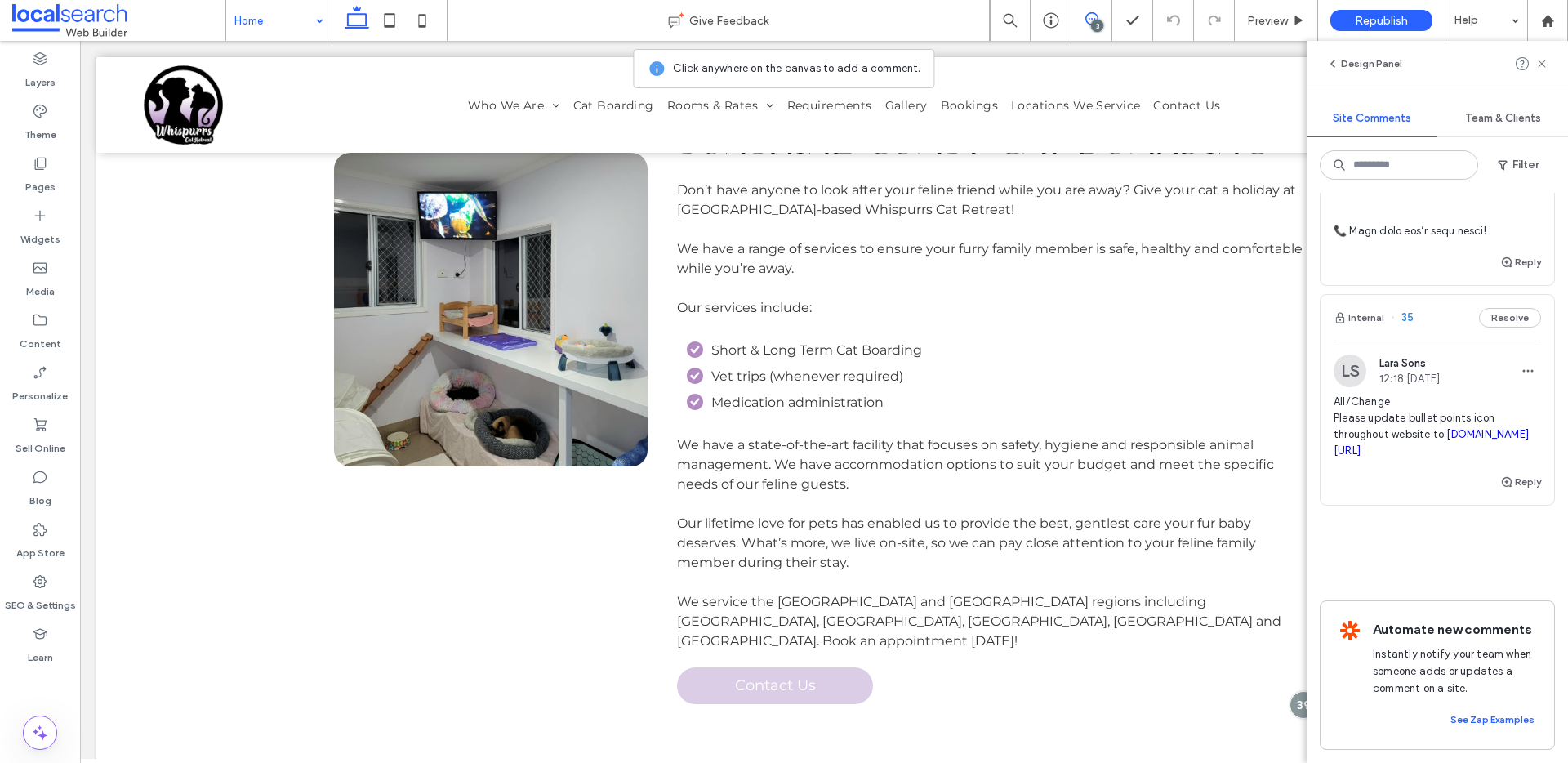
scroll to position [2510, 0]
click at [1386, 446] on link "thenounproject.com/icon/paw-print-5594560" at bounding box center [1430, 442] width 195 height 29
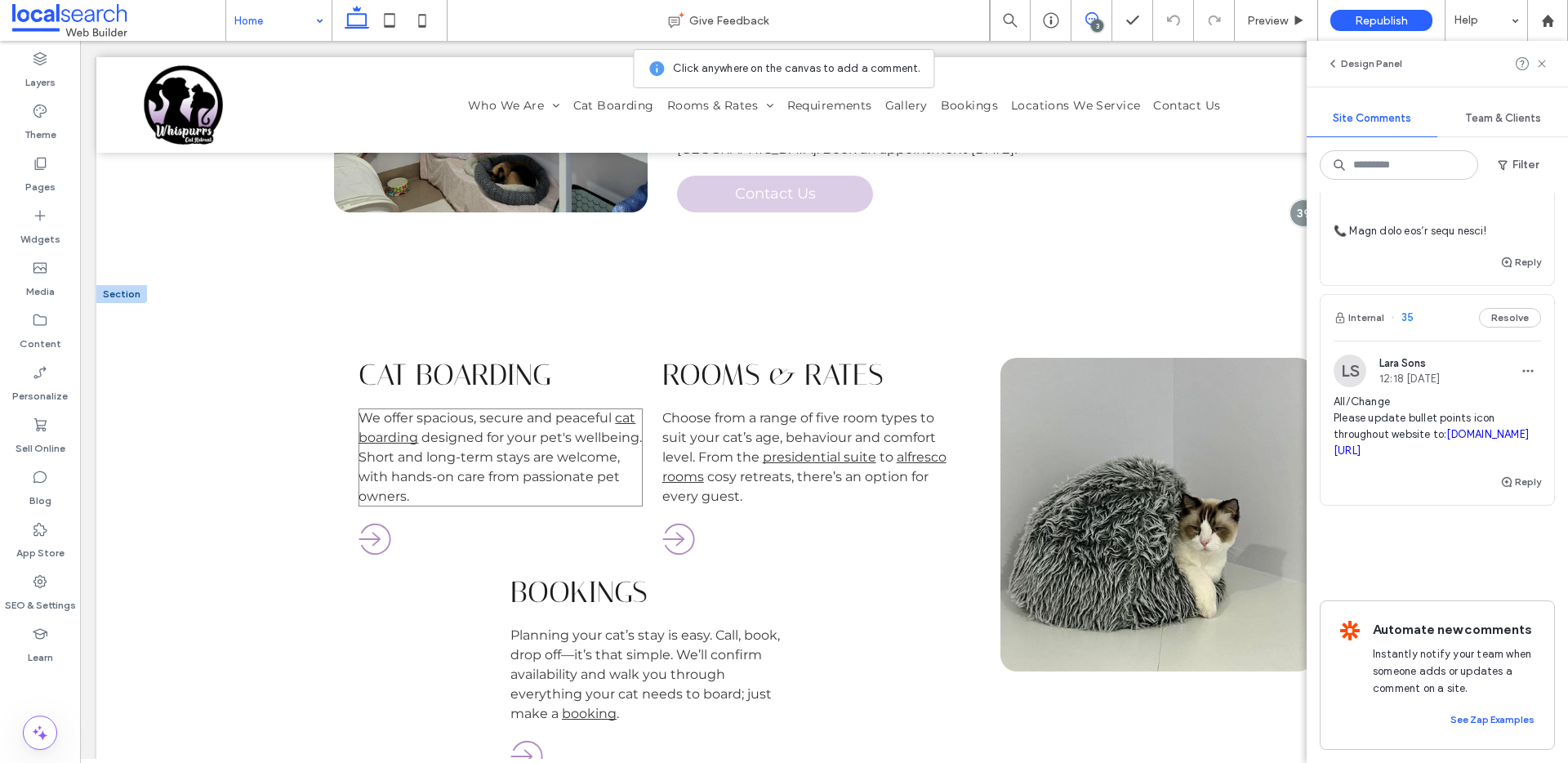
scroll to position [1271, 0]
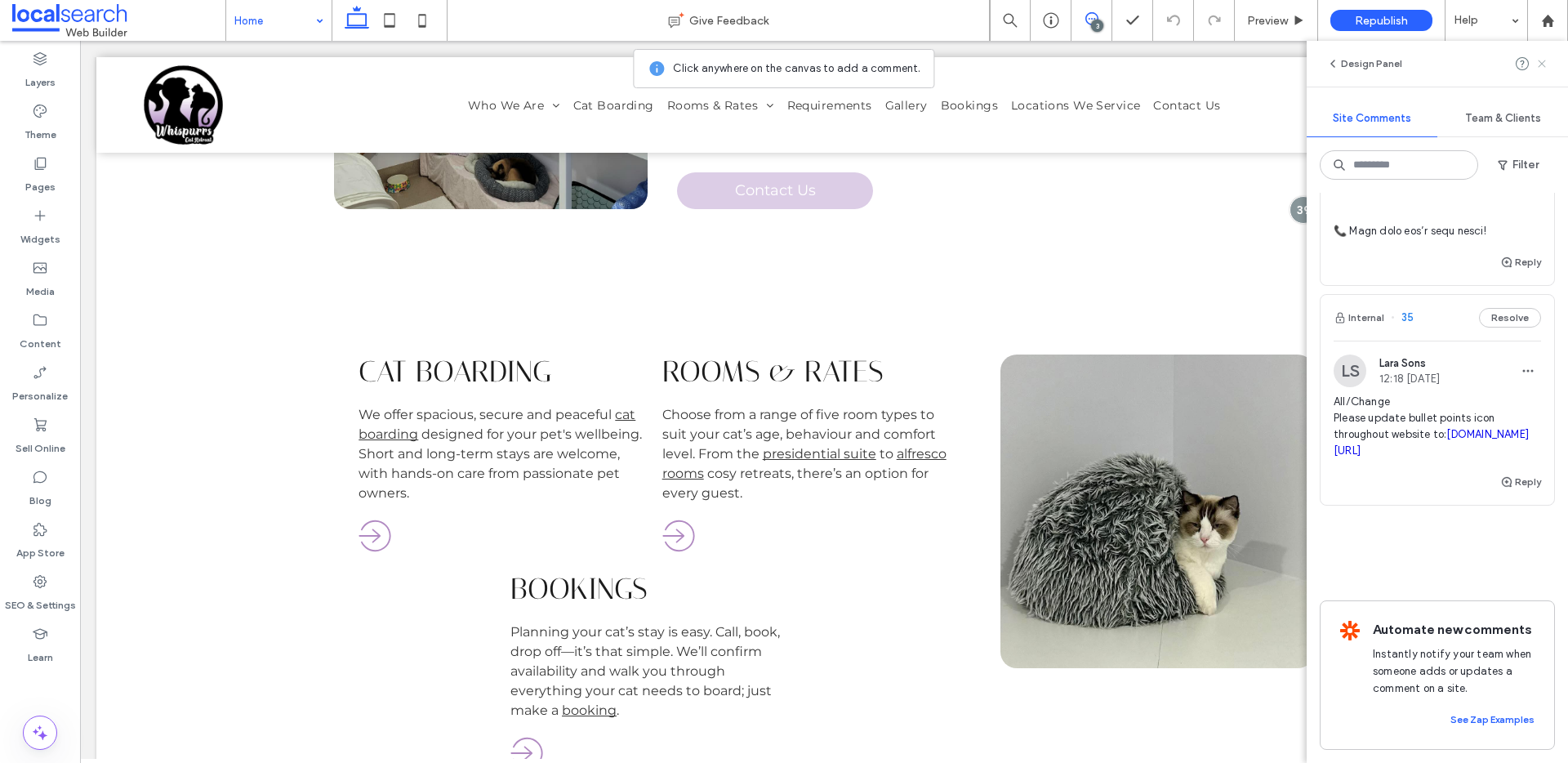
click at [1544, 64] on icon at bounding box center [1541, 63] width 13 height 13
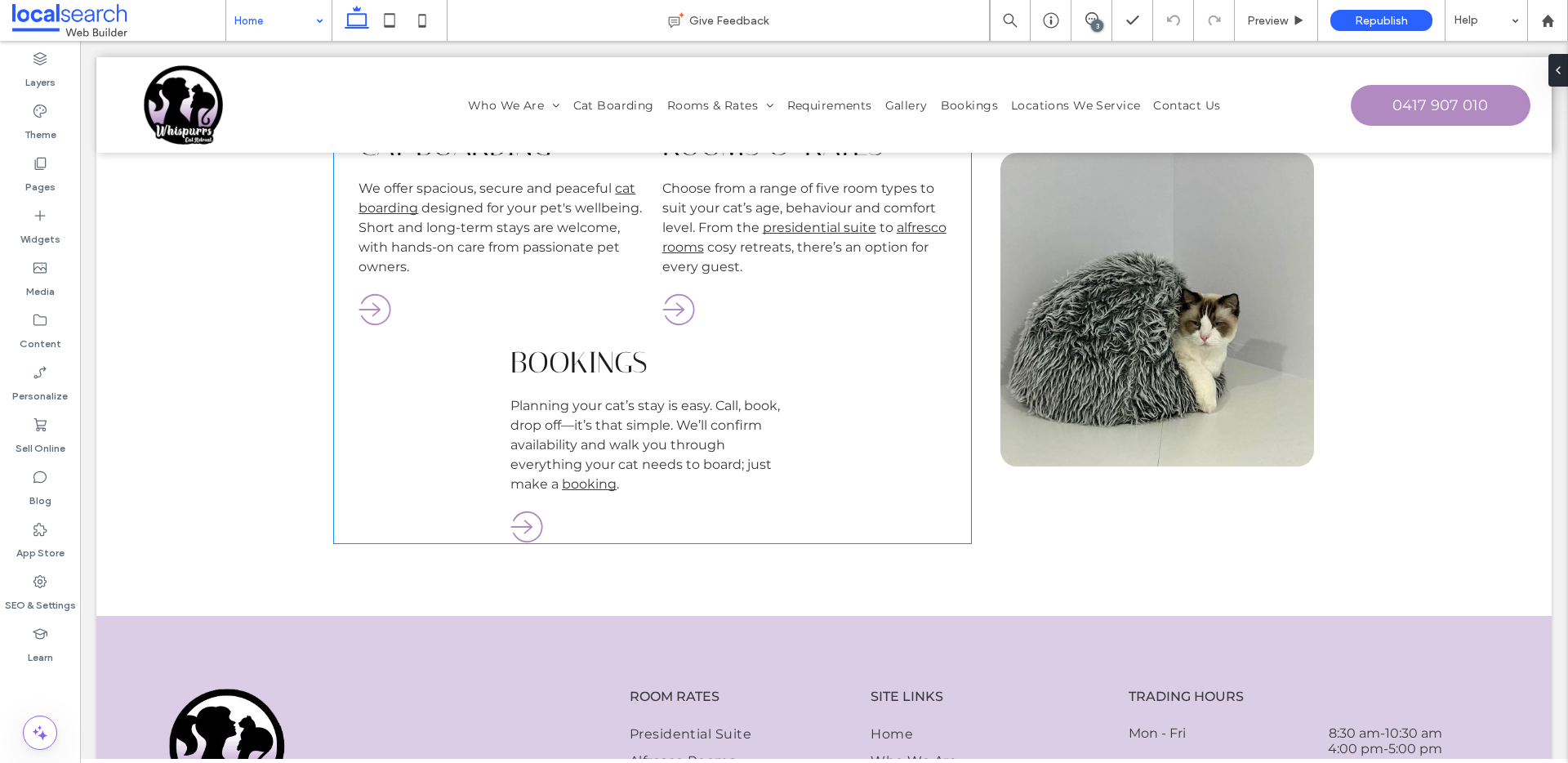
scroll to position [1474, 0]
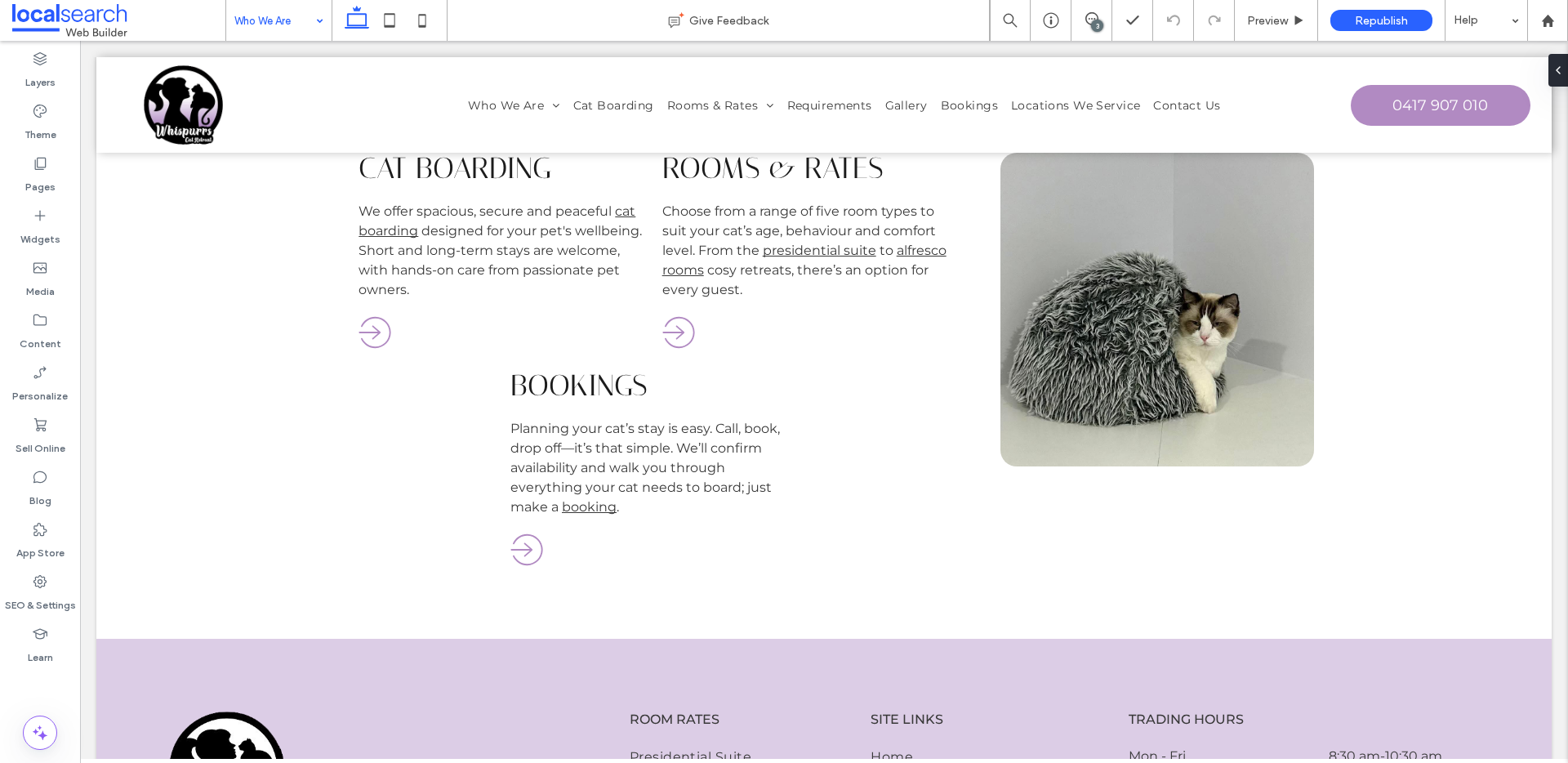
drag, startPoint x: 269, startPoint y: 81, endPoint x: 732, endPoint y: 0, distance: 470.0
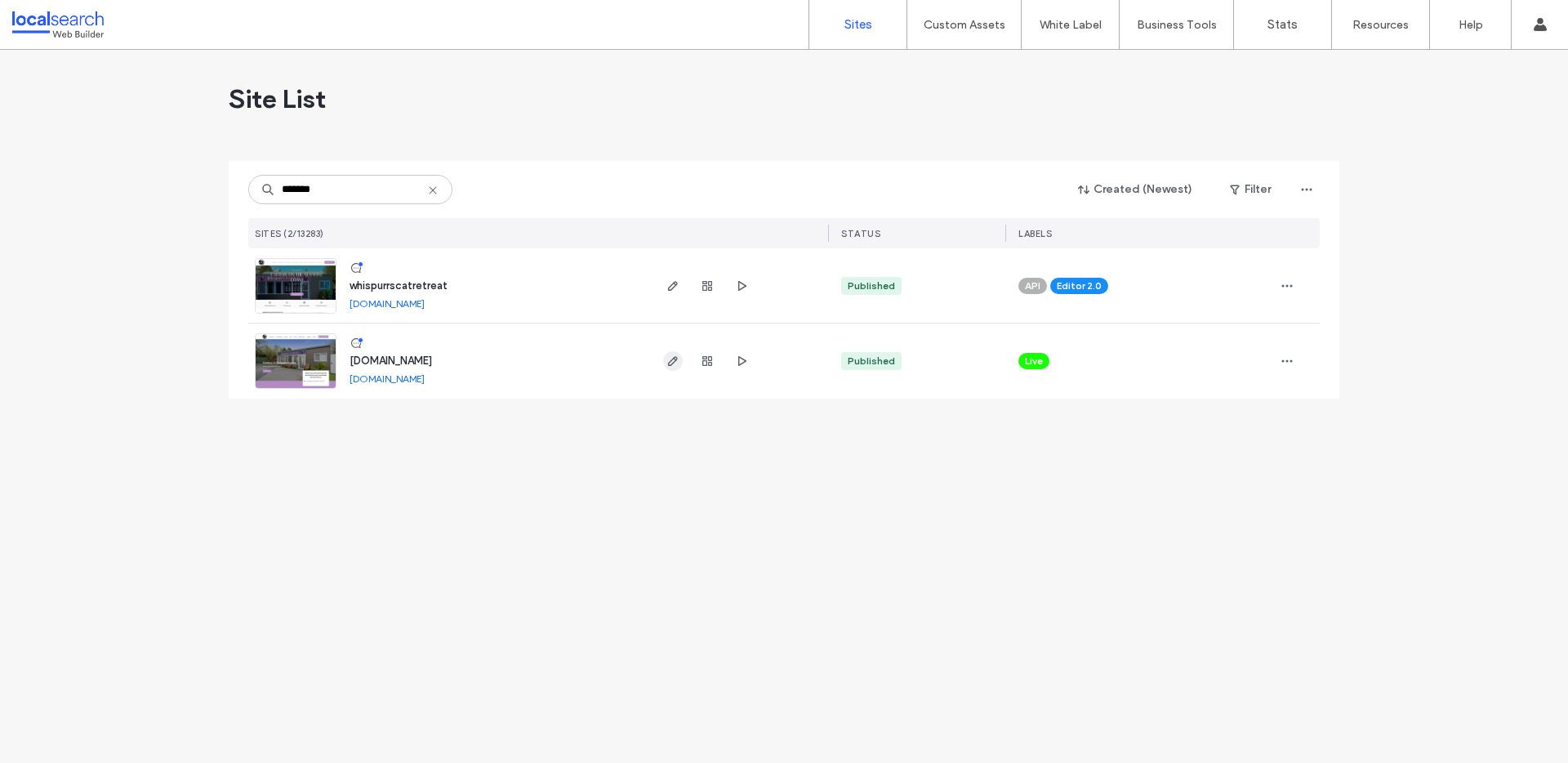
type input "*******"
click at [673, 358] on icon "button" at bounding box center [673, 361] width 13 height 13
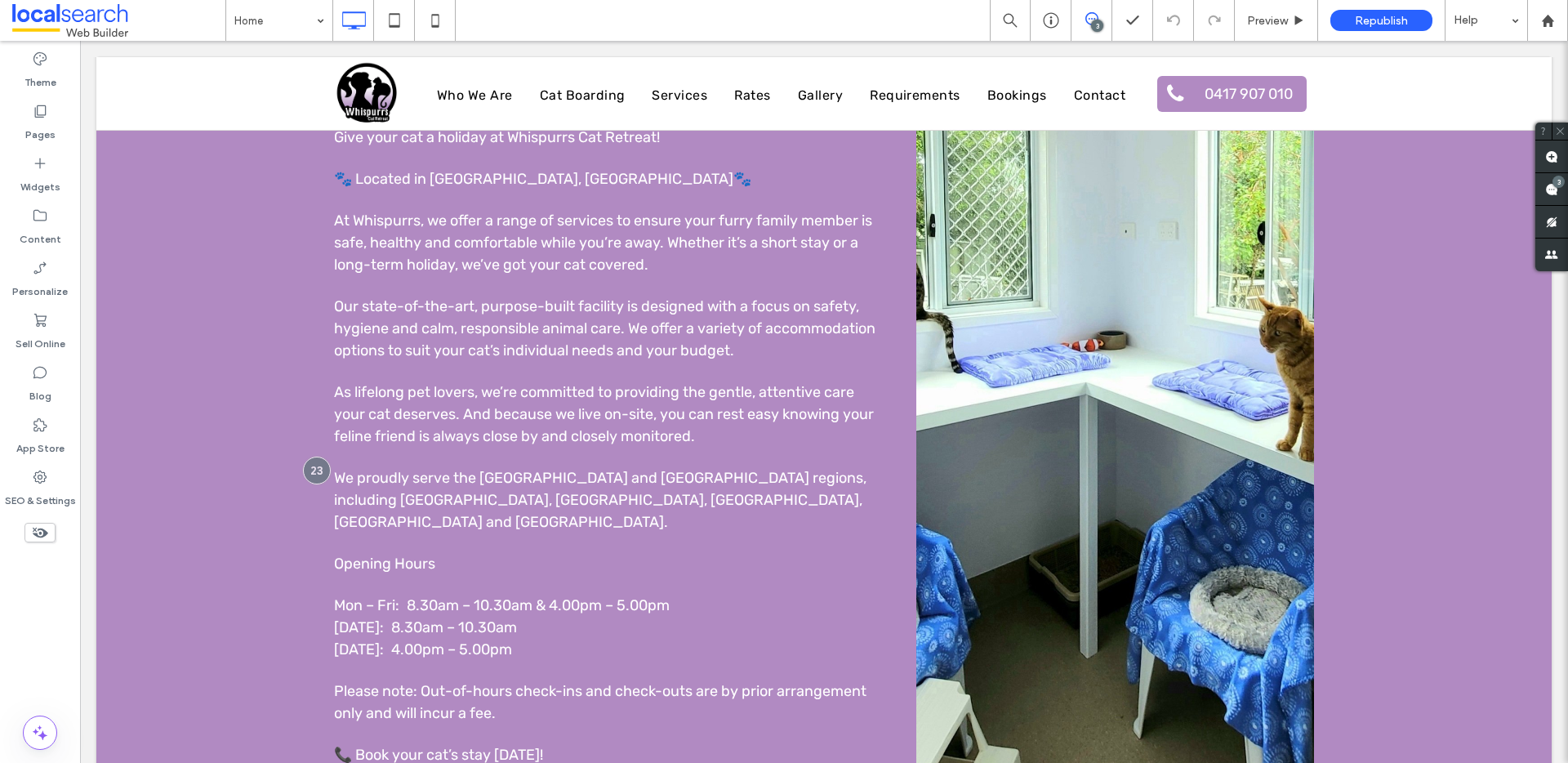
scroll to position [1011, 0]
click at [1390, 16] on span "Republish" at bounding box center [1381, 21] width 53 height 14
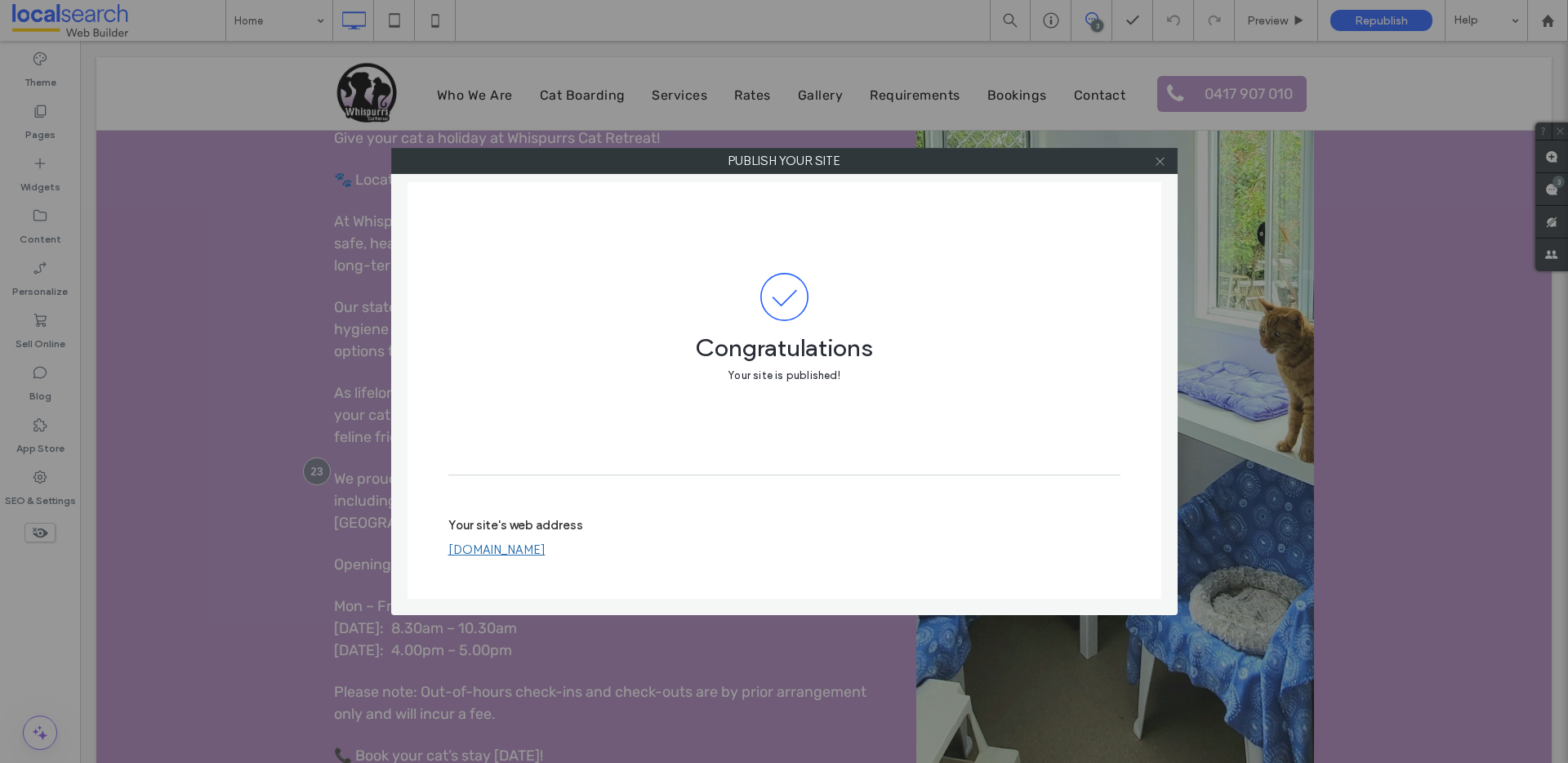
click at [1157, 159] on icon at bounding box center [1160, 162] width 12 height 12
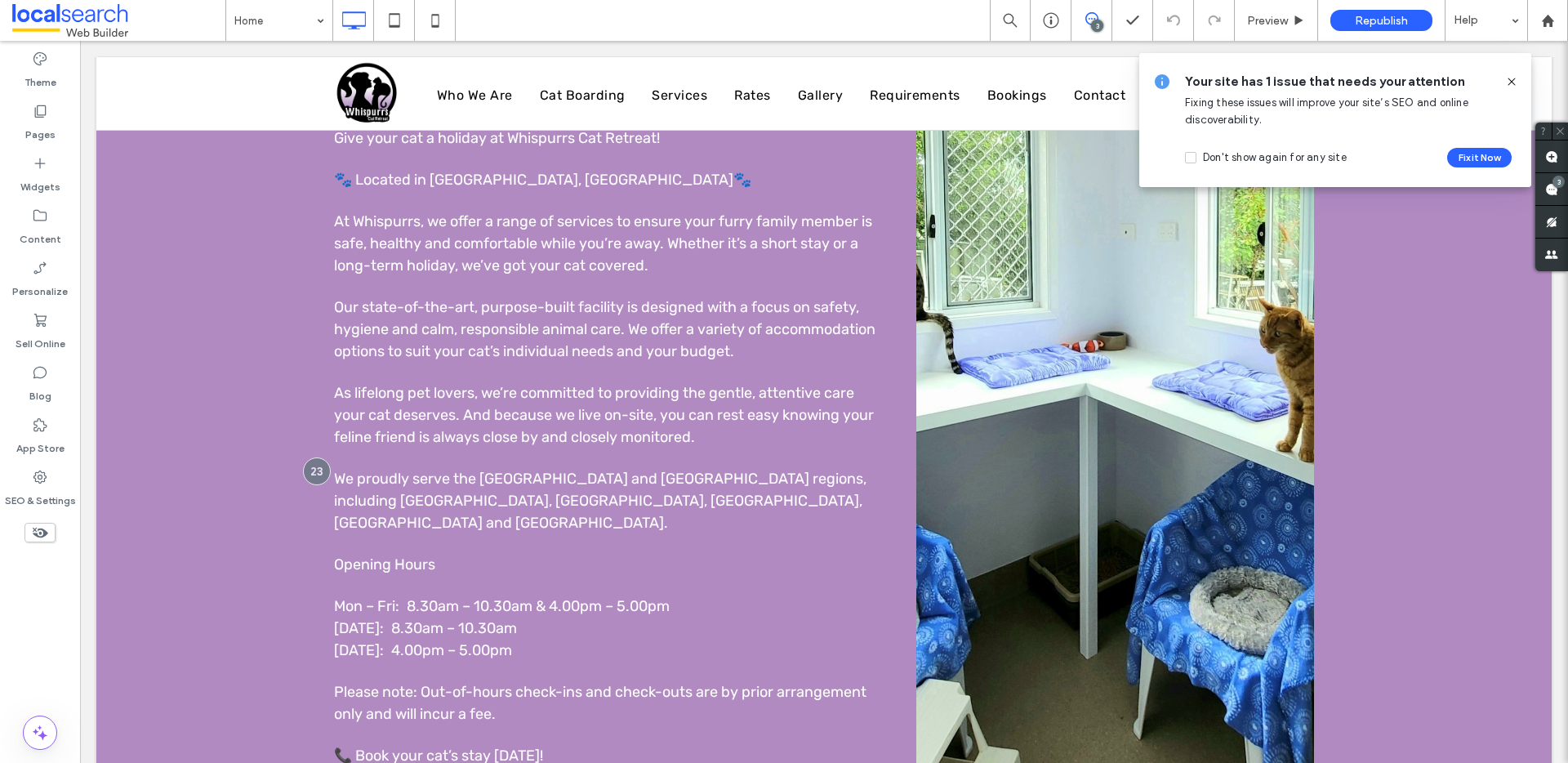
click at [1095, 21] on div "3" at bounding box center [1097, 25] width 12 height 12
click at [1090, 17] on icon at bounding box center [1091, 18] width 13 height 13
click at [1542, 191] on span at bounding box center [1551, 189] width 32 height 31
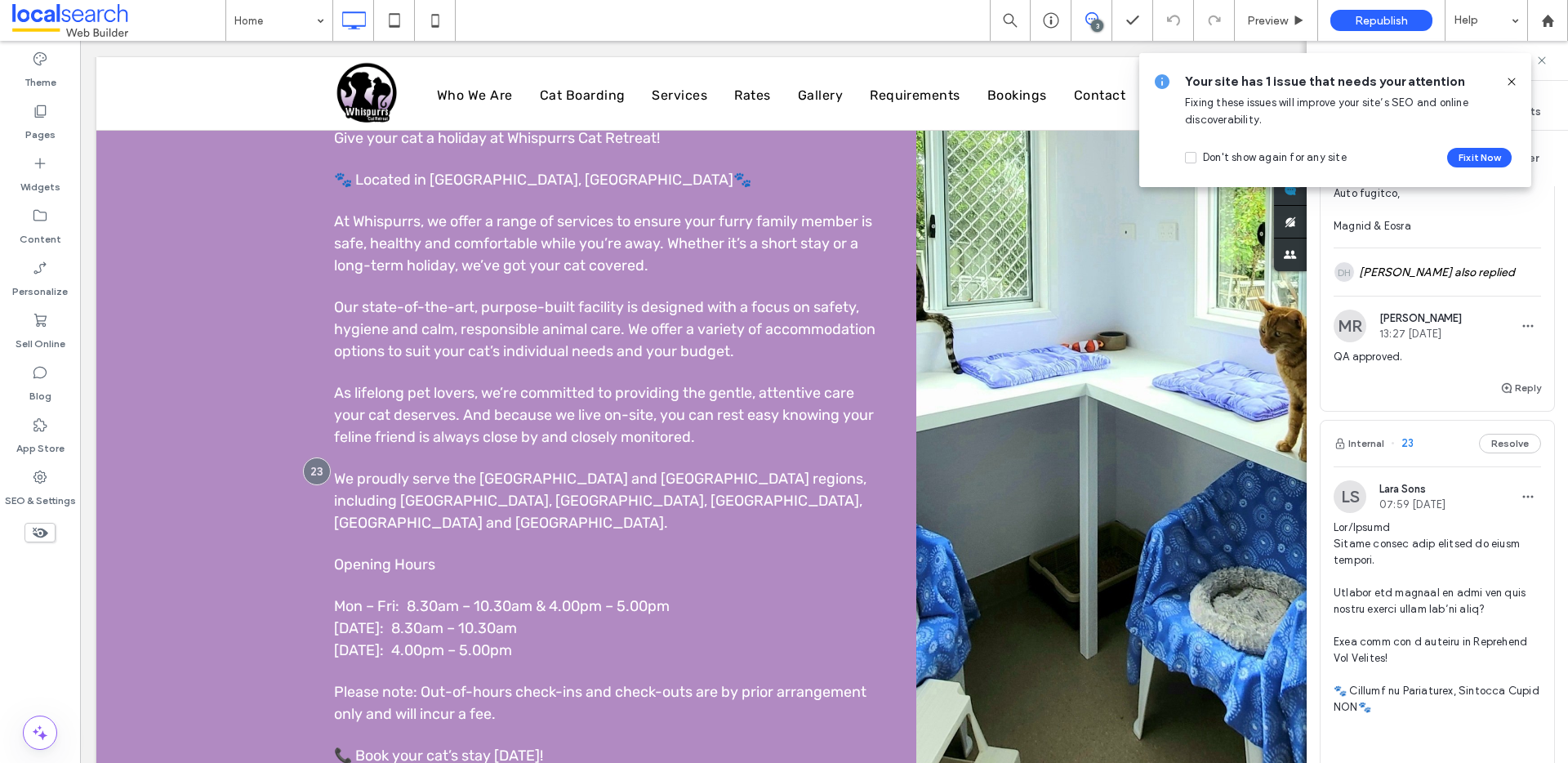
scroll to position [1507, 0]
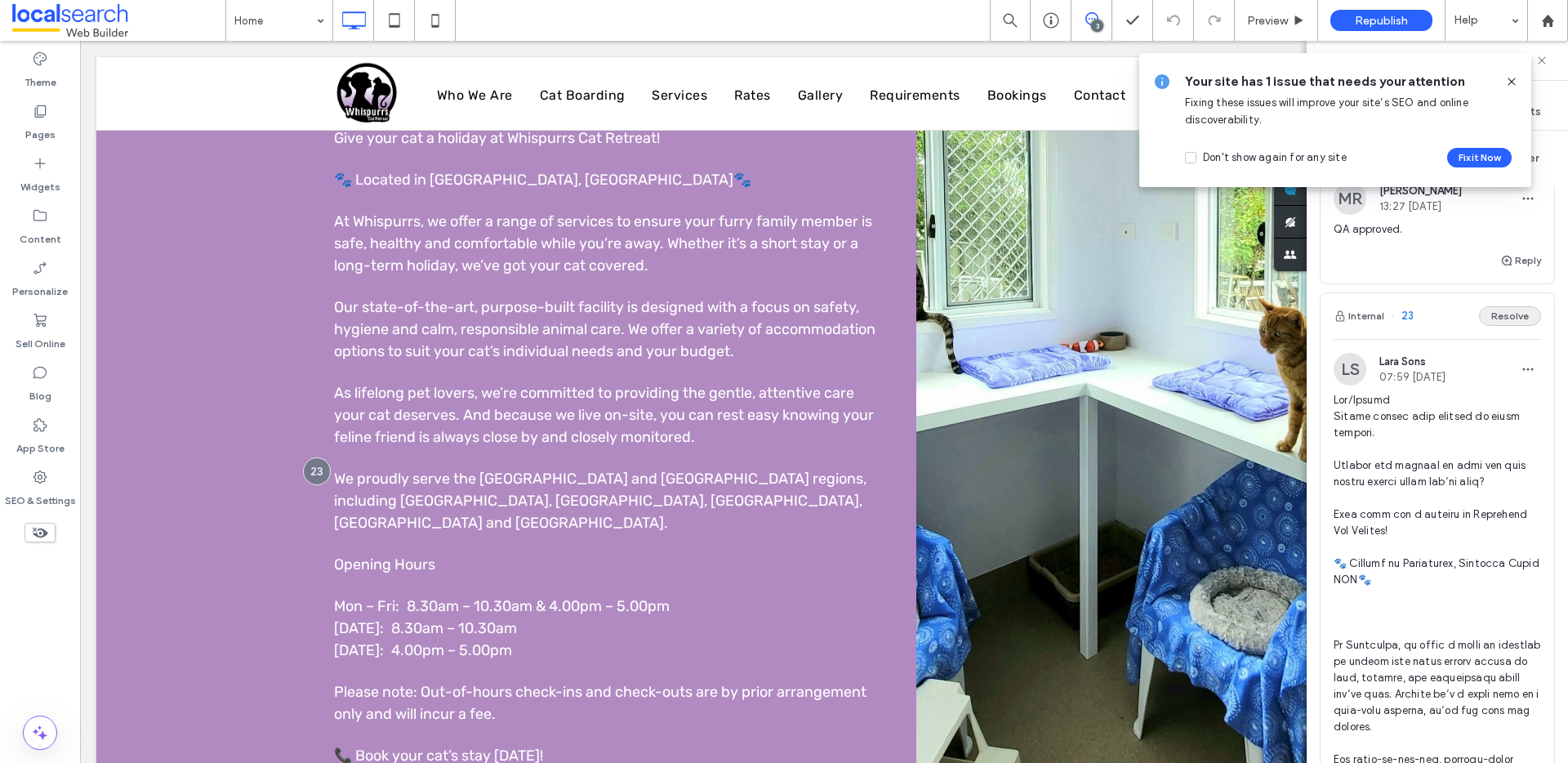
click at [1495, 326] on button "Resolve" at bounding box center [1509, 316] width 62 height 19
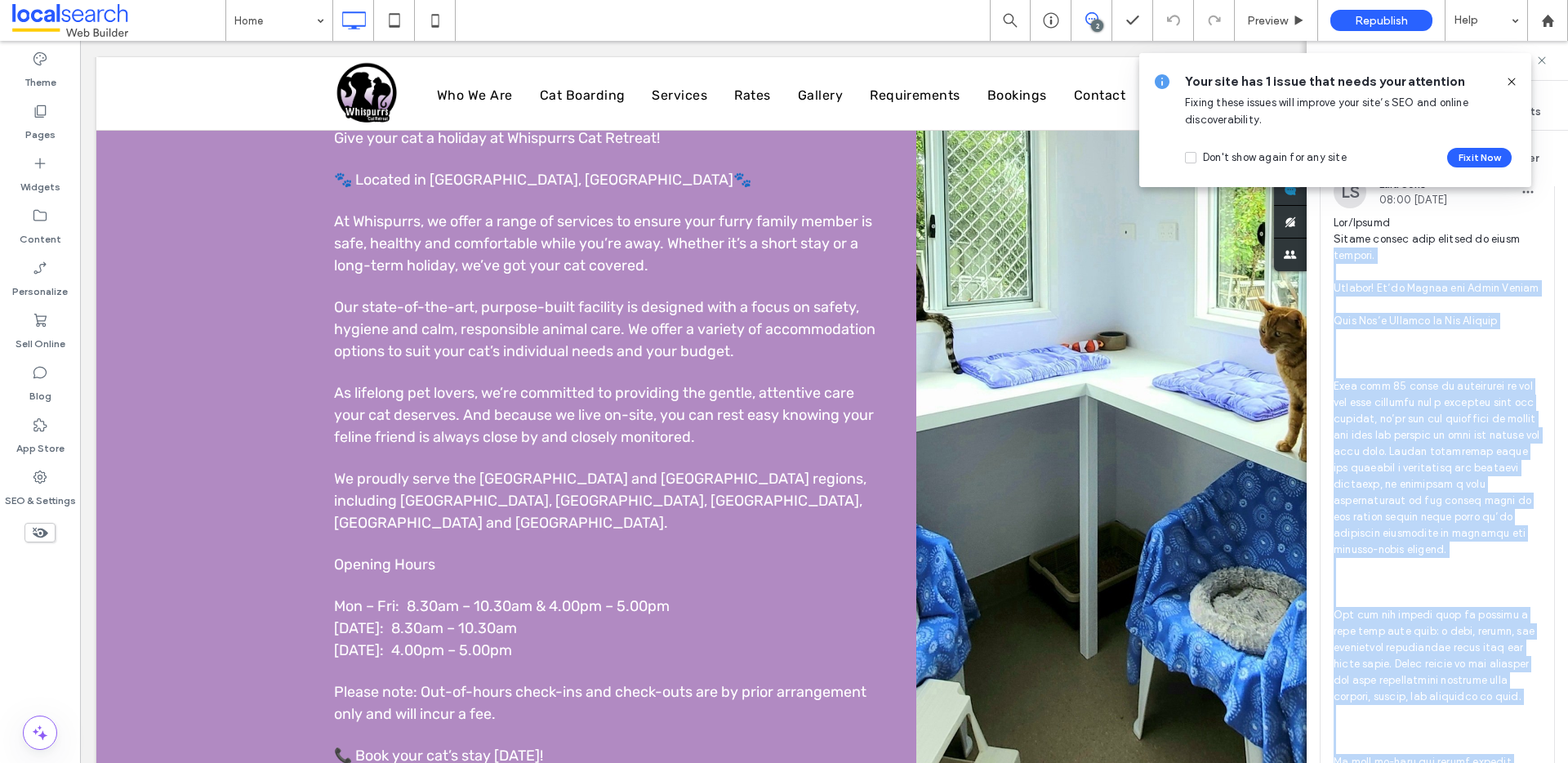
scroll to position [394, 0]
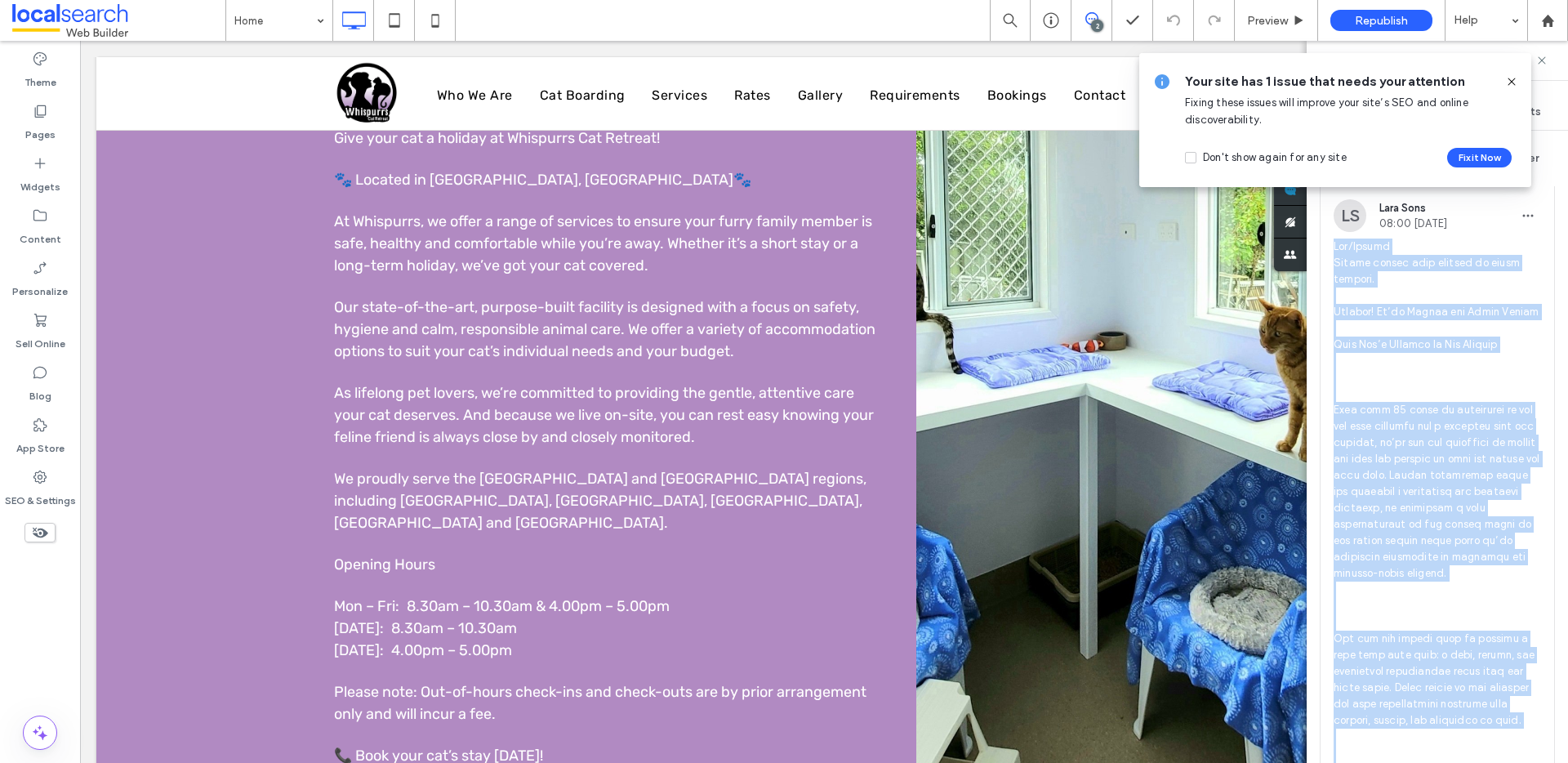
drag, startPoint x: 1409, startPoint y: 360, endPoint x: 1327, endPoint y: 253, distance: 134.8
click at [1327, 253] on div "[PERSON_NAME] Sons 08:00 [DATE]" at bounding box center [1436, 716] width 233 height 1033
copy span "Lor/Ipsumd Sitame consec adip elitsed do eiusm tempori. Utlabor! Et’do Magnaa e…"
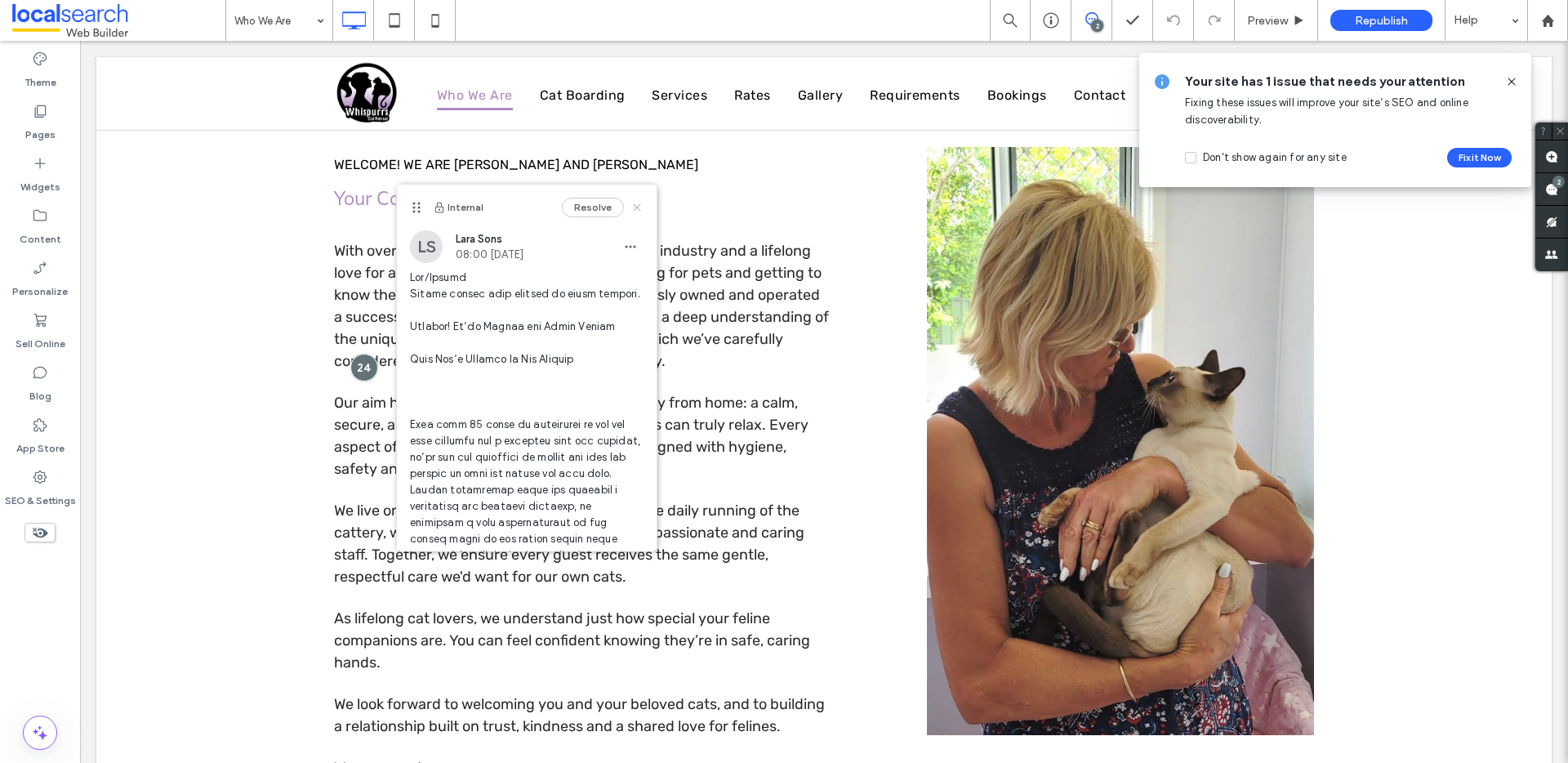
click at [631, 206] on icon at bounding box center [637, 207] width 13 height 13
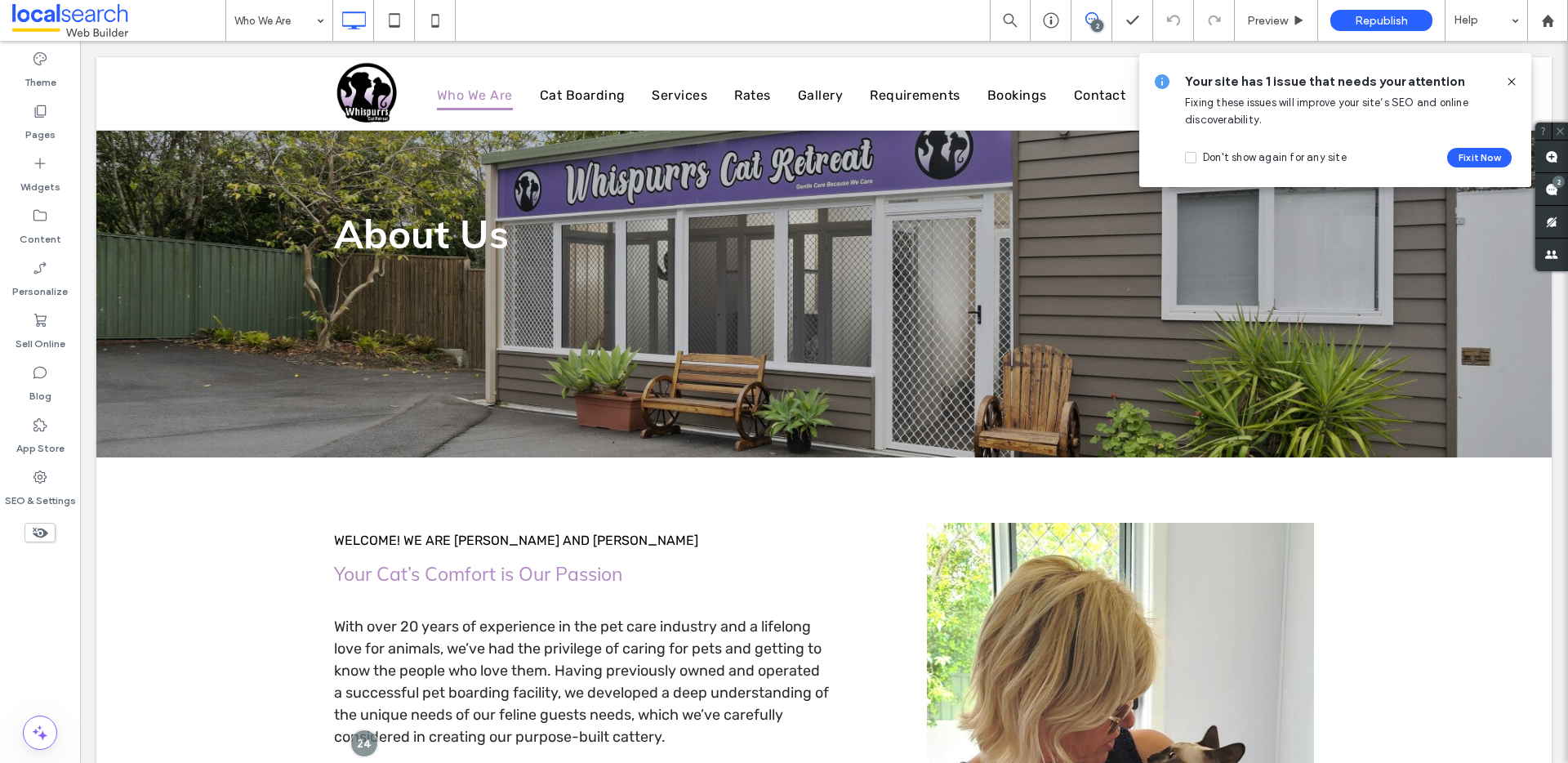
click at [1515, 78] on icon at bounding box center [1511, 81] width 13 height 13
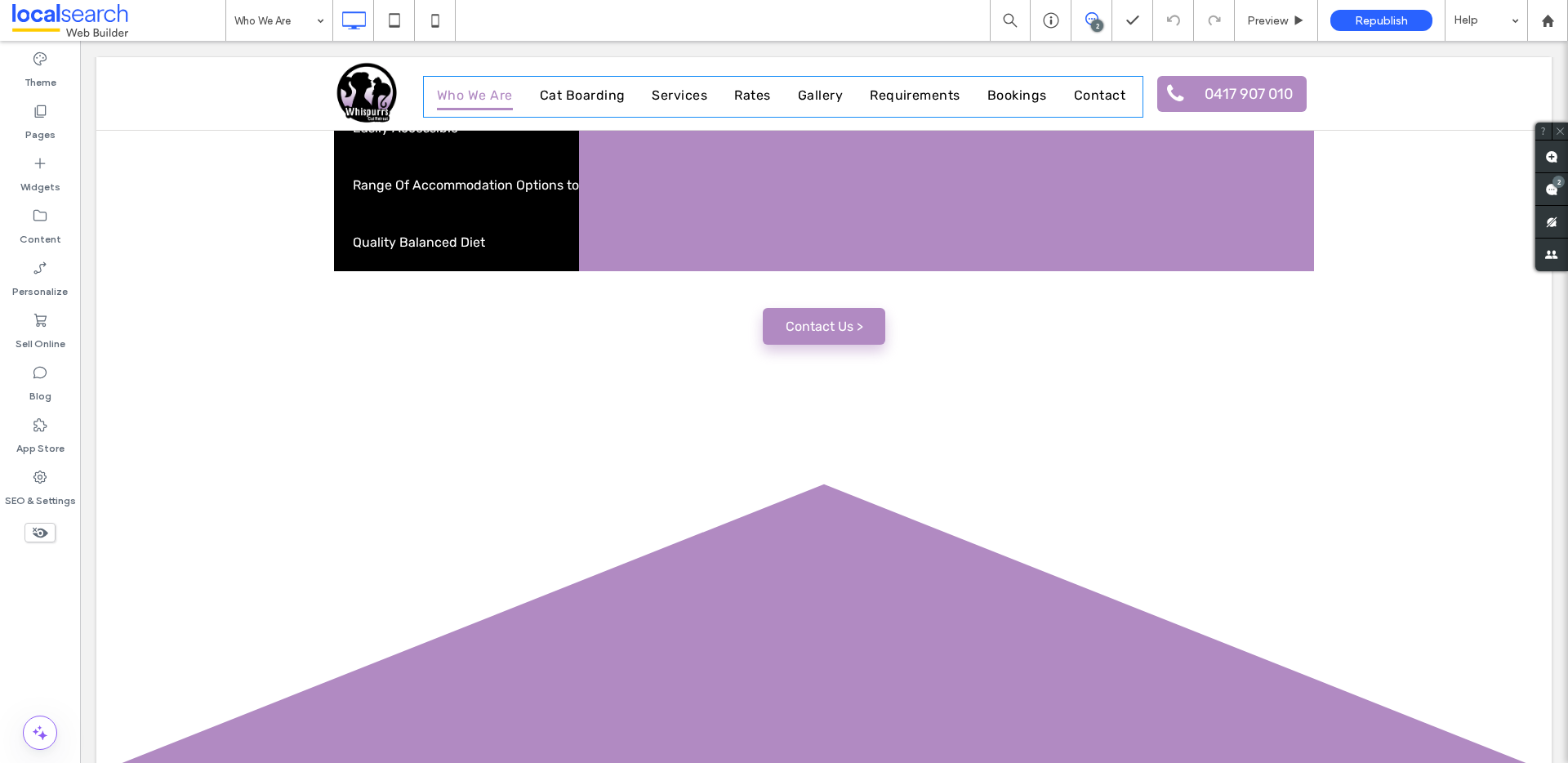
scroll to position [1534, 0]
